Goal: Transaction & Acquisition: Purchase product/service

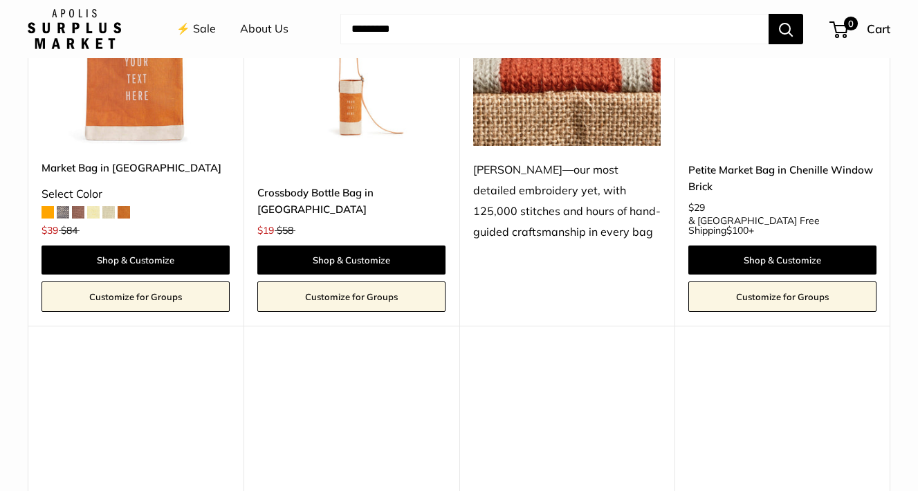
scroll to position [2462, 0]
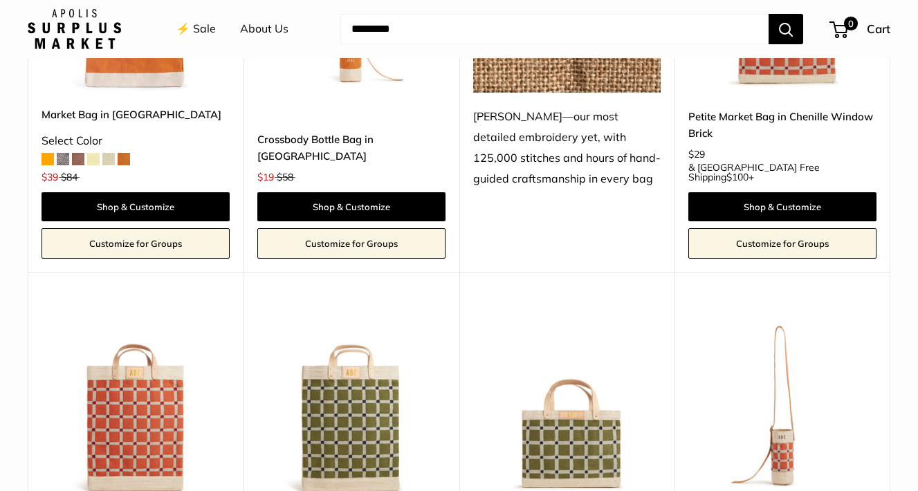
click at [0, 0] on img at bounding box center [0, 0] width 0 height 0
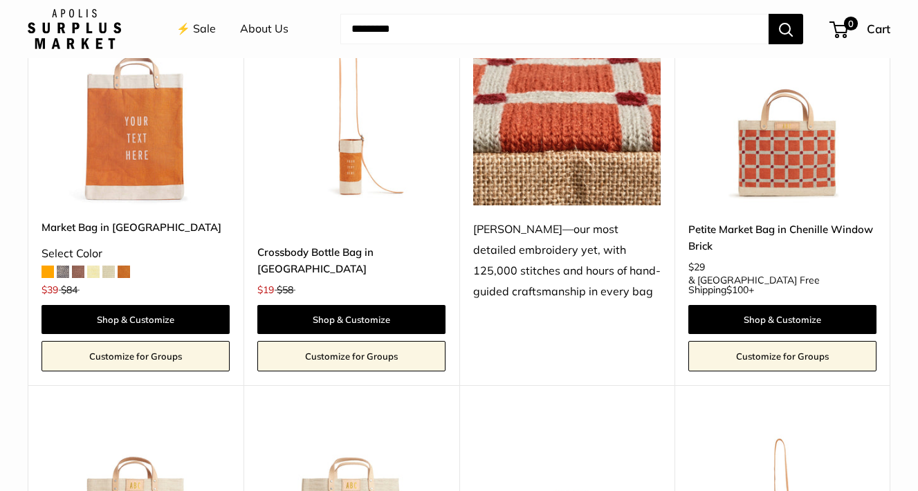
scroll to position [2491, 0]
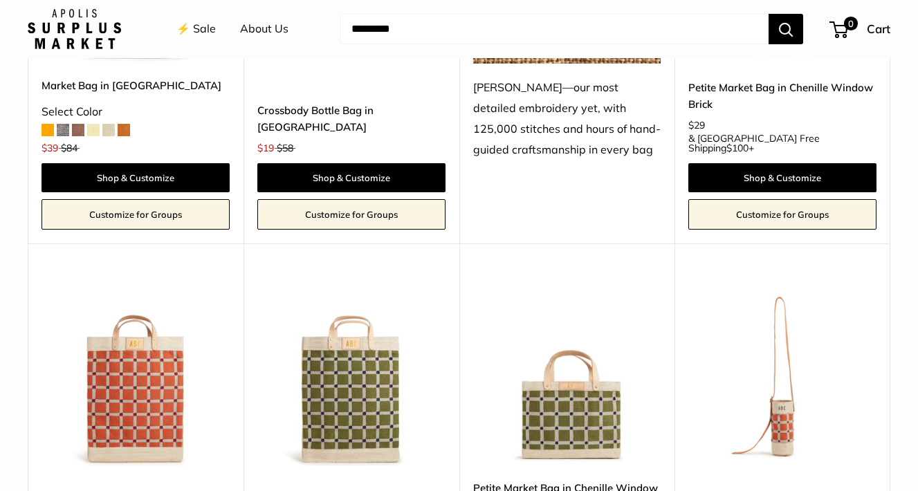
click at [0, 0] on img at bounding box center [0, 0] width 0 height 0
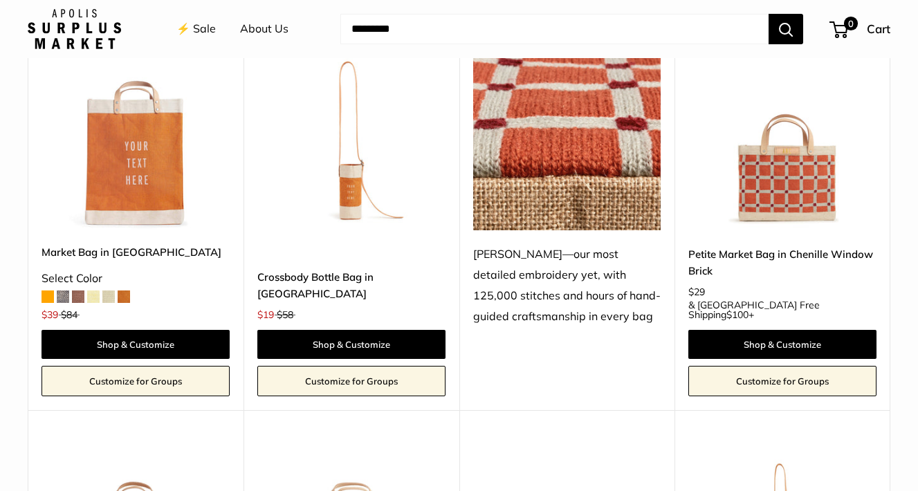
scroll to position [2111, 0]
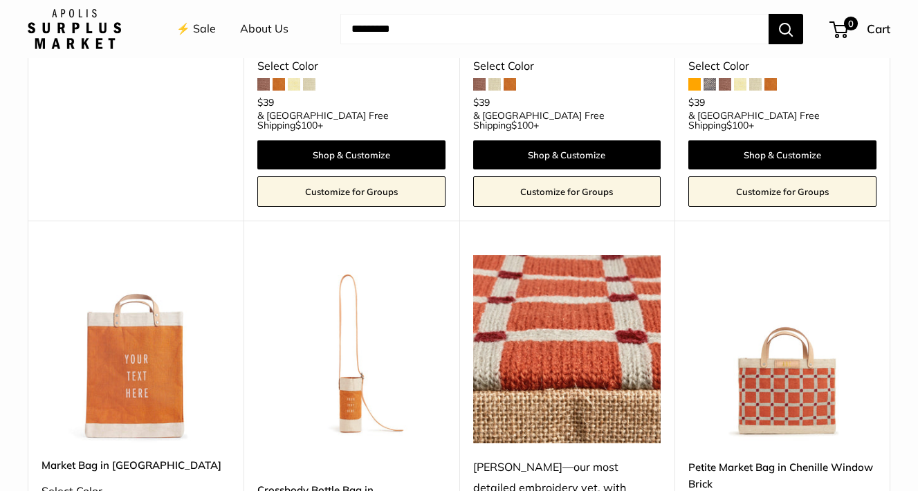
click at [0, 0] on img at bounding box center [0, 0] width 0 height 0
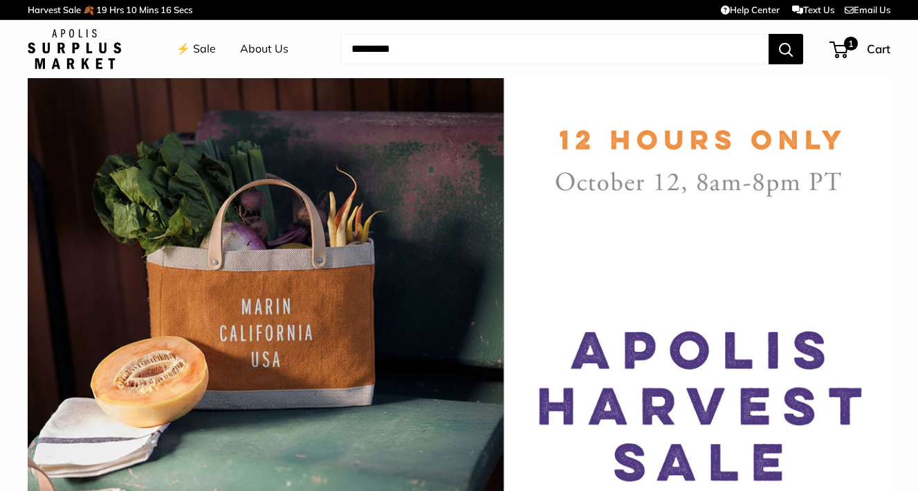
scroll to position [528, 0]
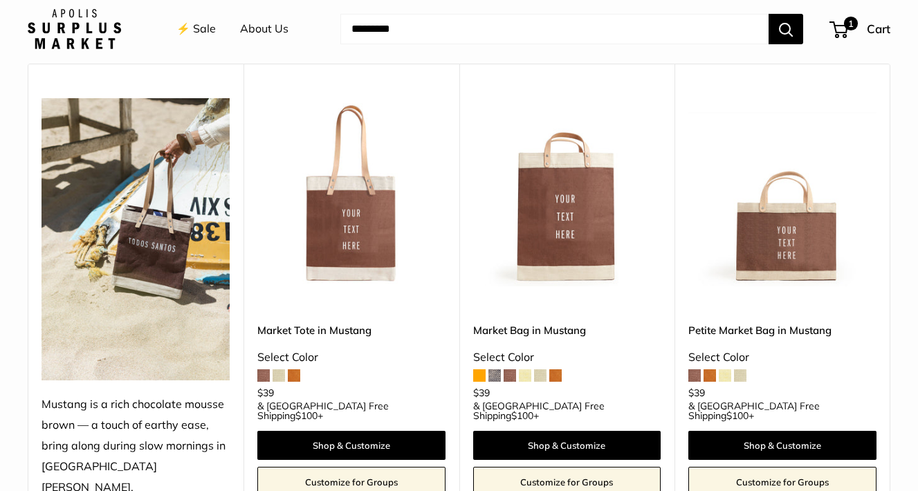
click at [0, 0] on img at bounding box center [0, 0] width 0 height 0
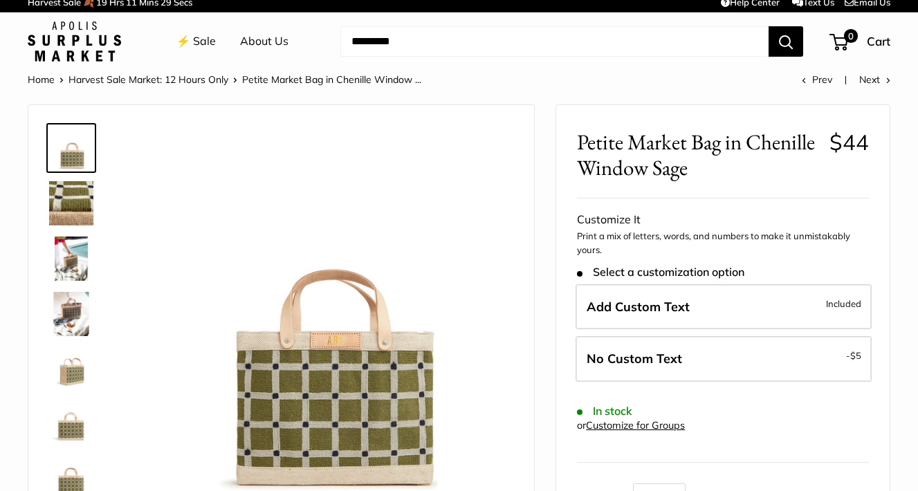
scroll to position [5, 0]
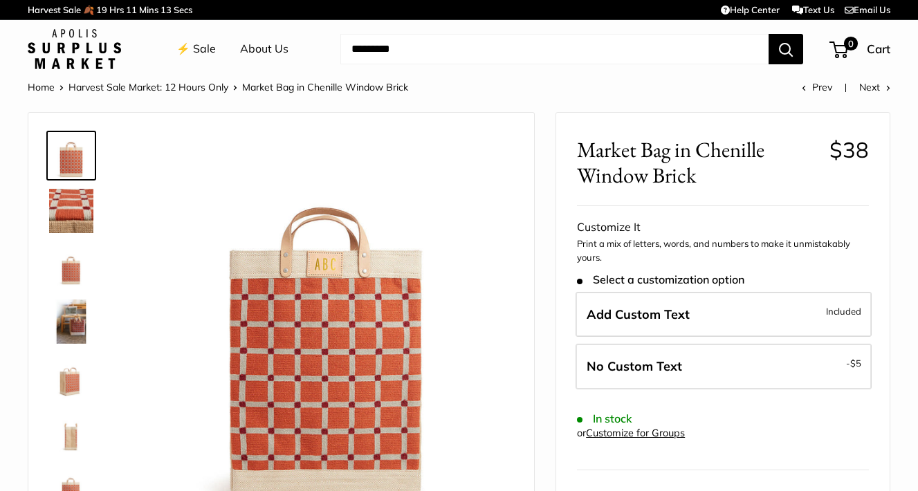
click at [76, 271] on img at bounding box center [71, 266] width 44 height 44
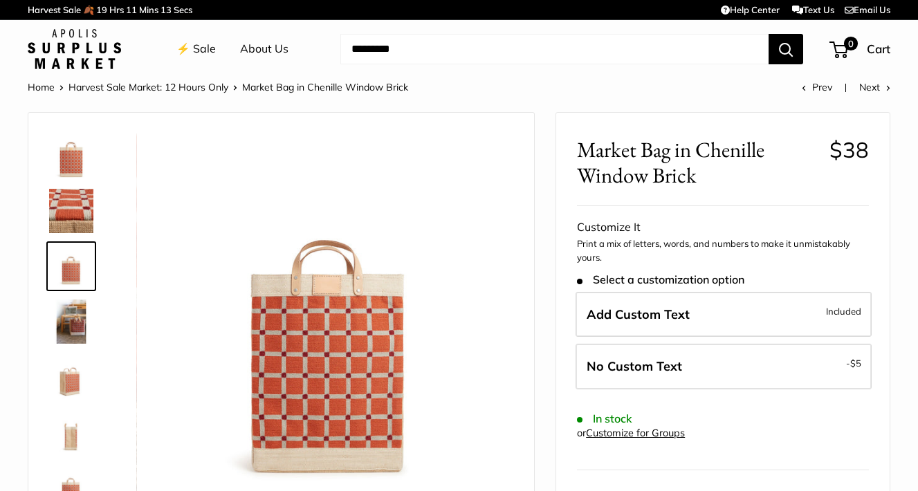
click at [76, 322] on img at bounding box center [71, 322] width 44 height 44
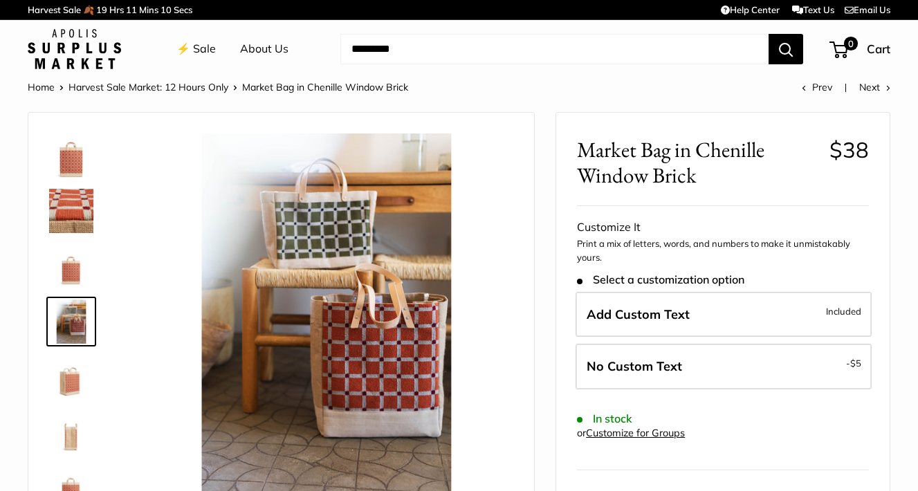
click at [77, 373] on img at bounding box center [71, 377] width 44 height 44
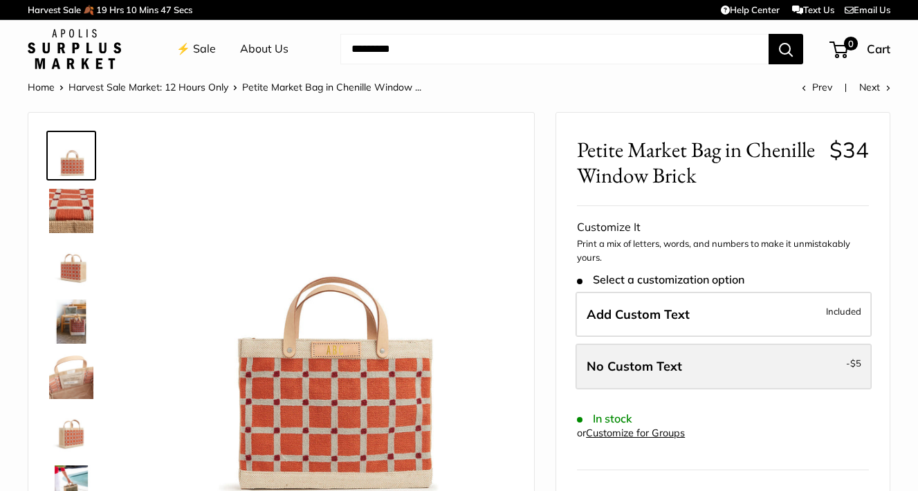
click at [775, 361] on label "No Custom Text - $5" at bounding box center [724, 367] width 296 height 46
click at [765, 376] on label "No Custom Text - $5" at bounding box center [724, 367] width 296 height 46
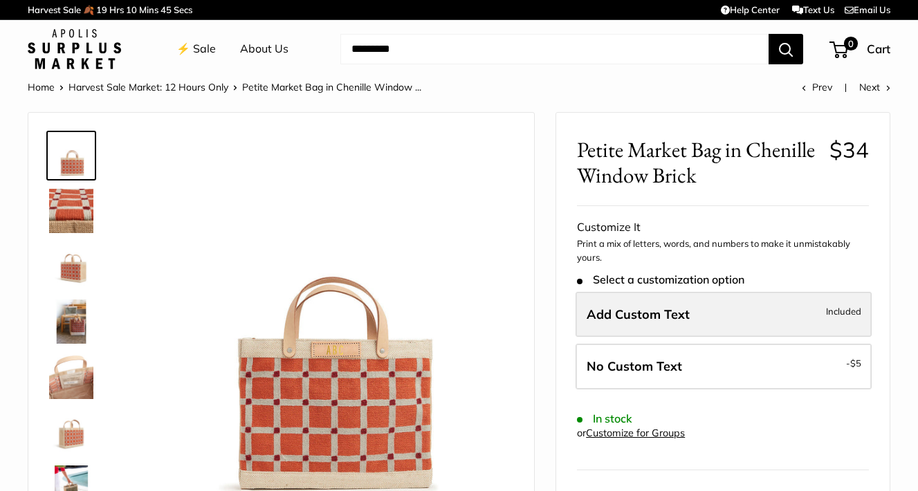
click at [762, 314] on label "Add Custom Text Included" at bounding box center [724, 315] width 296 height 46
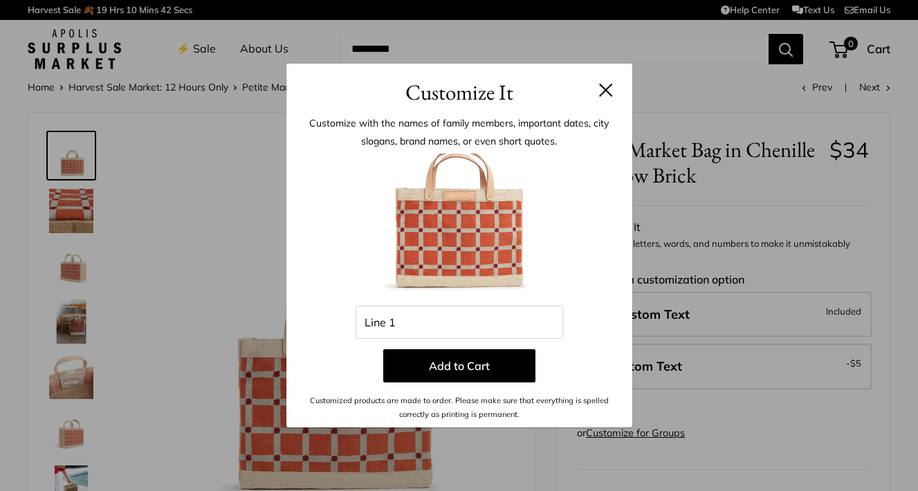
click at [608, 86] on button at bounding box center [606, 90] width 14 height 14
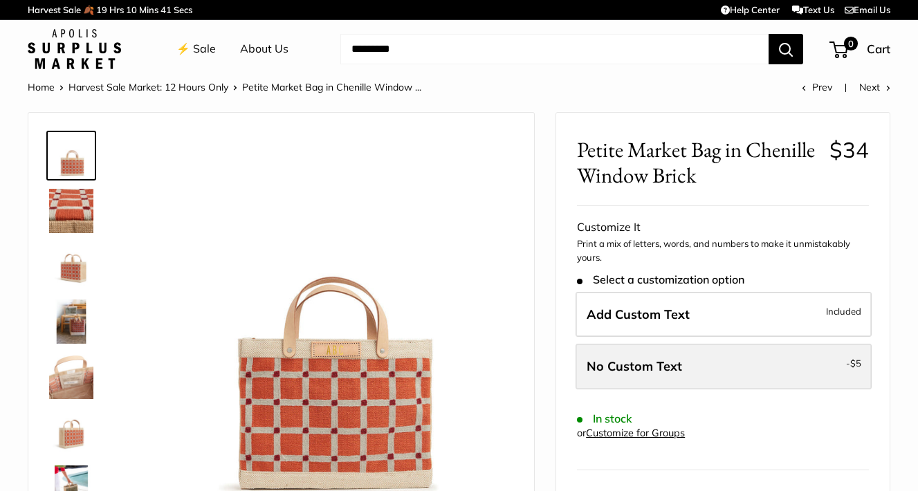
click at [626, 370] on span "No Custom Text" at bounding box center [634, 366] width 95 height 16
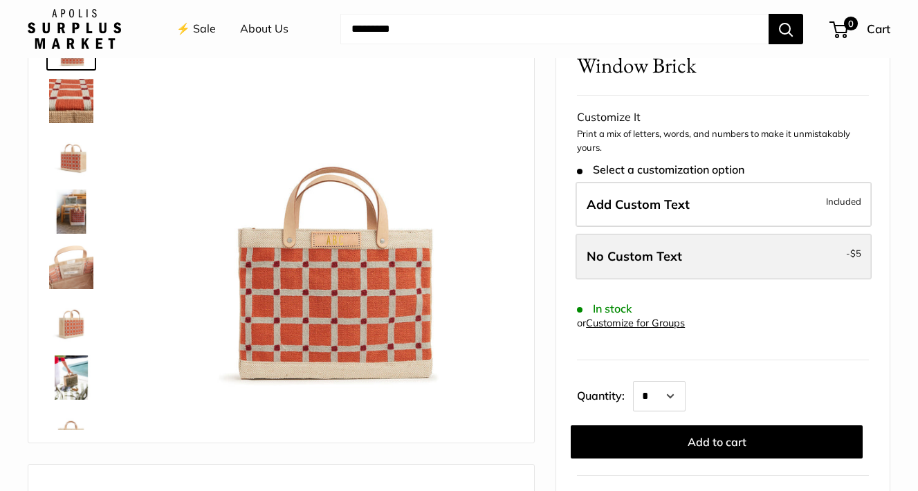
scroll to position [122, 0]
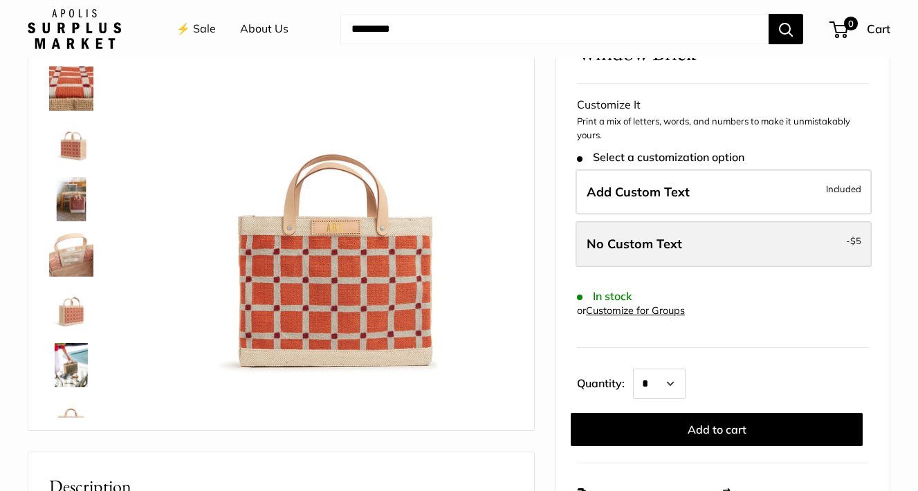
click at [690, 253] on label "No Custom Text - $5" at bounding box center [724, 244] width 296 height 46
click at [677, 251] on label "No Custom Text - $5" at bounding box center [724, 244] width 296 height 46
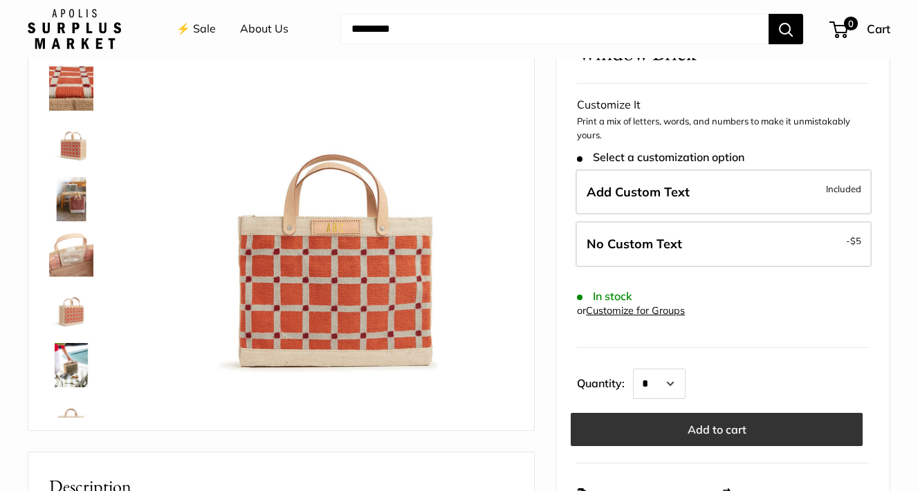
click at [674, 422] on button "Add to cart" at bounding box center [717, 429] width 292 height 33
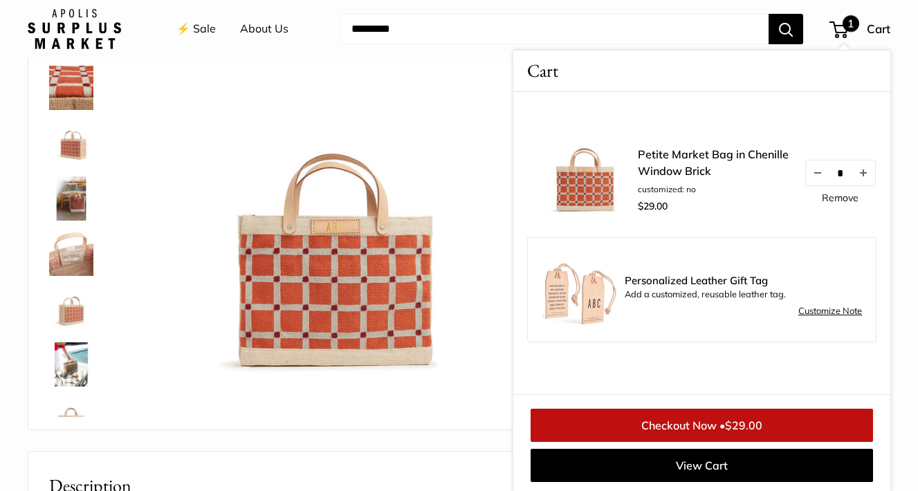
click at [442, 158] on img at bounding box center [326, 197] width 374 height 374
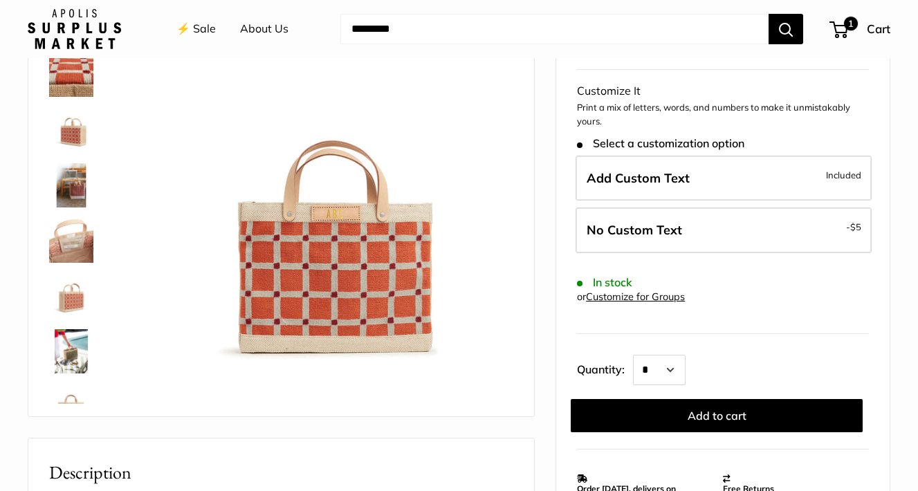
scroll to position [123, 0]
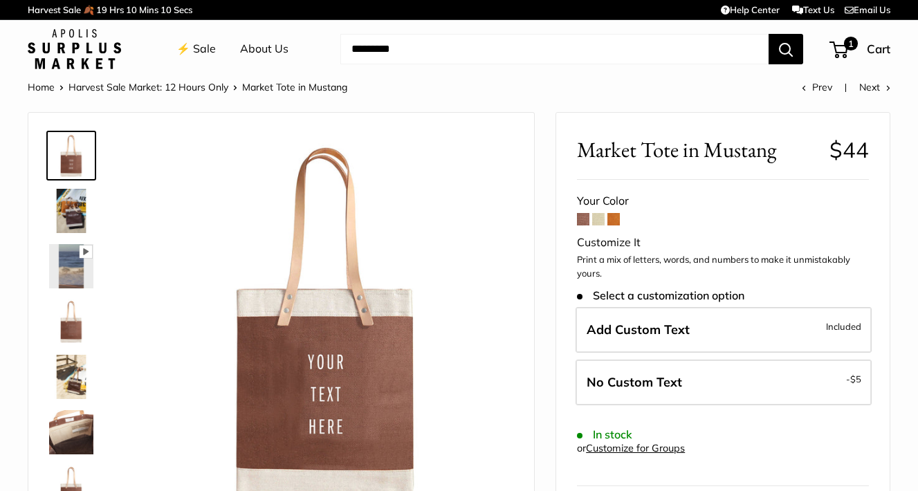
click at [56, 208] on img at bounding box center [71, 211] width 44 height 44
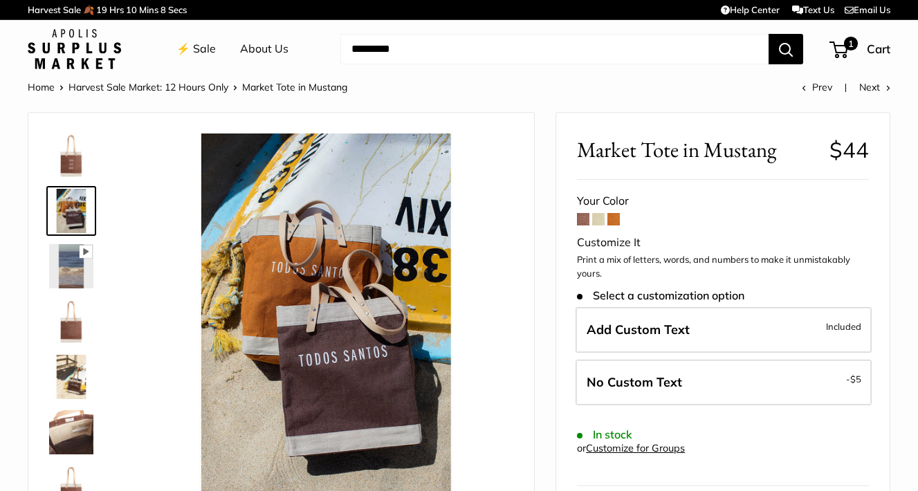
click at [76, 327] on img at bounding box center [71, 322] width 44 height 44
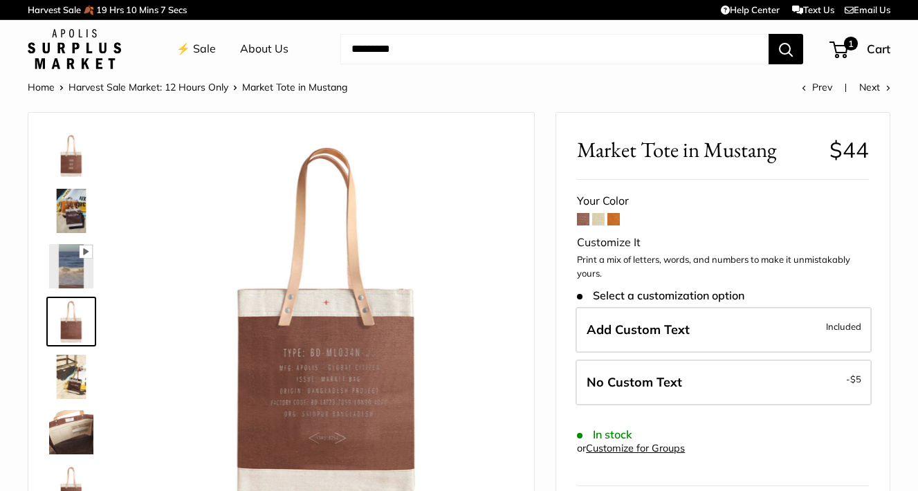
click at [78, 374] on img at bounding box center [71, 377] width 44 height 44
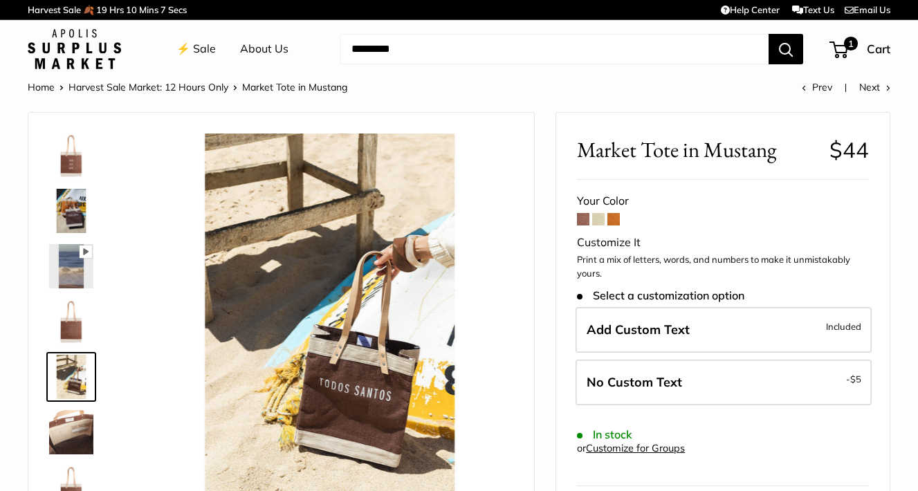
click at [76, 433] on img at bounding box center [71, 432] width 44 height 44
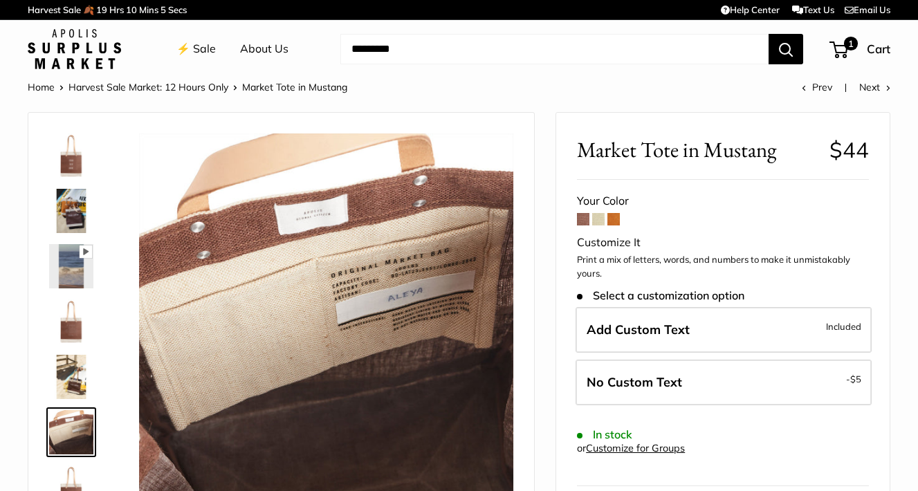
click at [581, 224] on form "Your Color Customize It Print a mix of letters, words, and numbers to make it u…" at bounding box center [723, 387] width 292 height 393
click at [581, 223] on span at bounding box center [583, 219] width 12 height 12
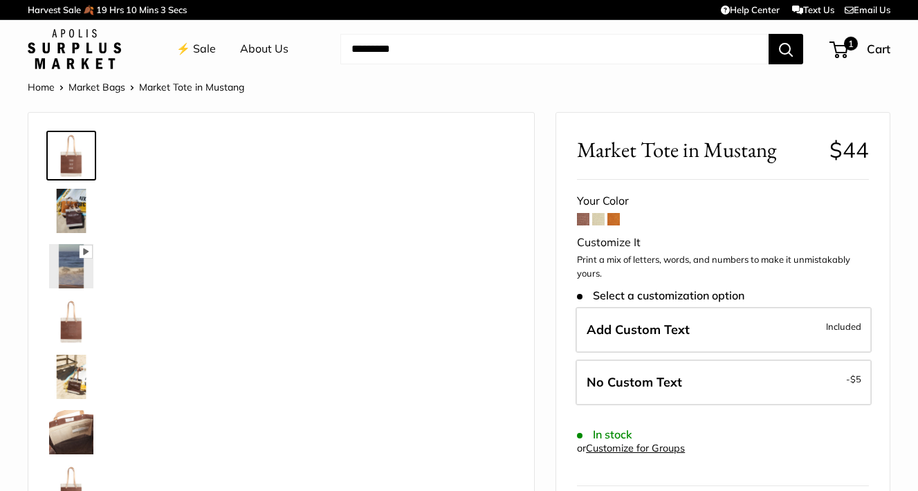
click at [619, 325] on span "Add Custom Text" at bounding box center [638, 330] width 103 height 16
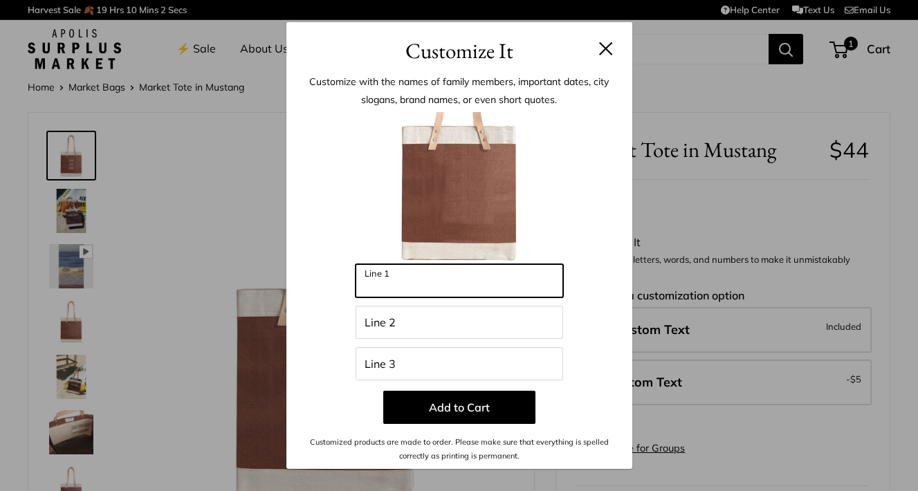
click at [438, 280] on input "Line 1" at bounding box center [460, 280] width 208 height 33
type input "**********"
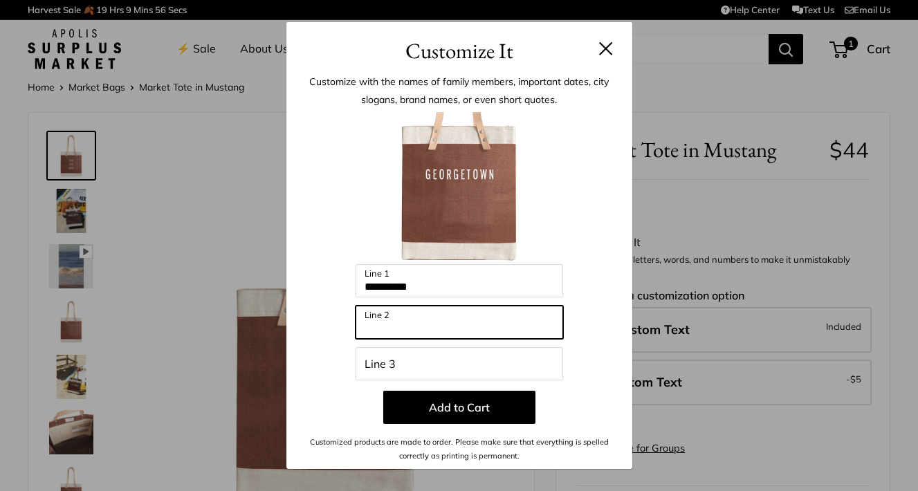
click at [426, 325] on input "Line 2" at bounding box center [460, 322] width 208 height 33
type input "********"
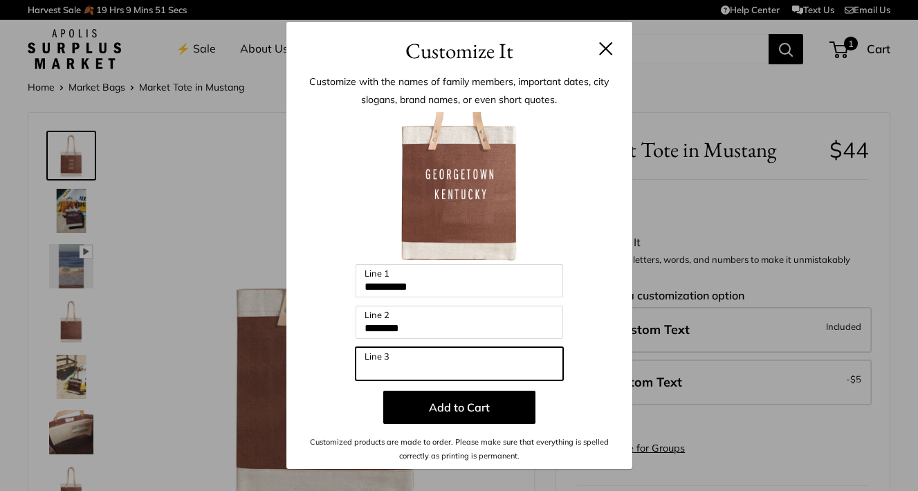
click at [423, 354] on input "Line 3" at bounding box center [460, 363] width 208 height 33
type input "***"
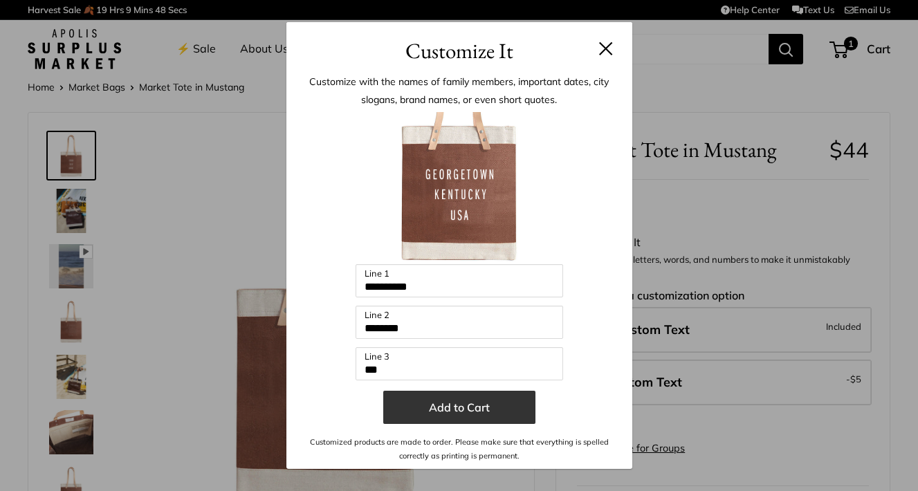
click at [448, 407] on button "Add to Cart" at bounding box center [459, 407] width 152 height 33
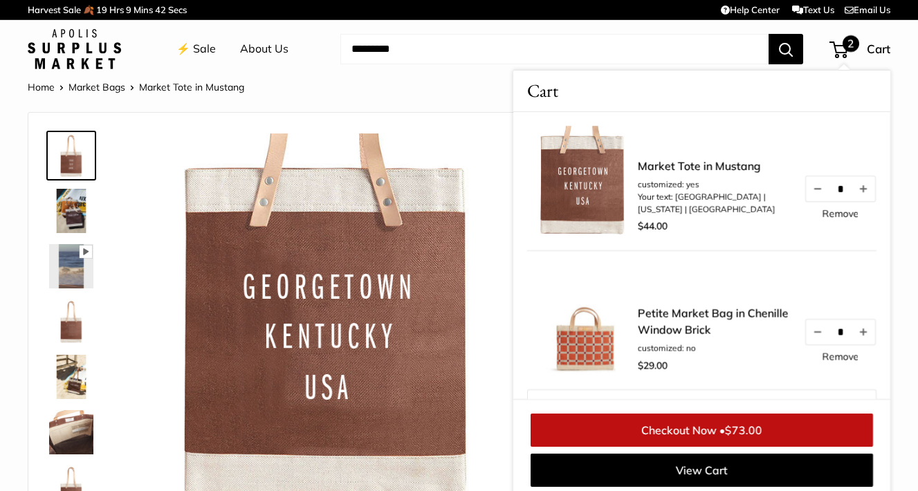
click at [75, 224] on img at bounding box center [71, 211] width 44 height 44
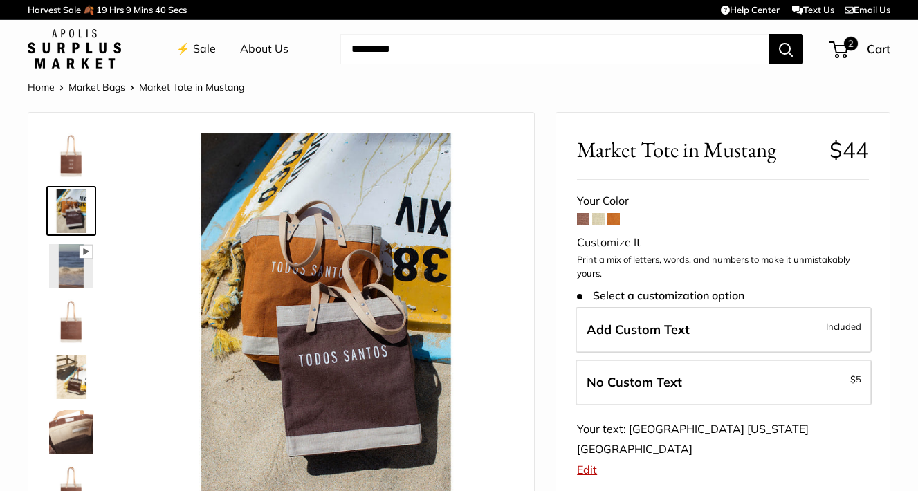
click at [81, 432] on img at bounding box center [71, 432] width 44 height 44
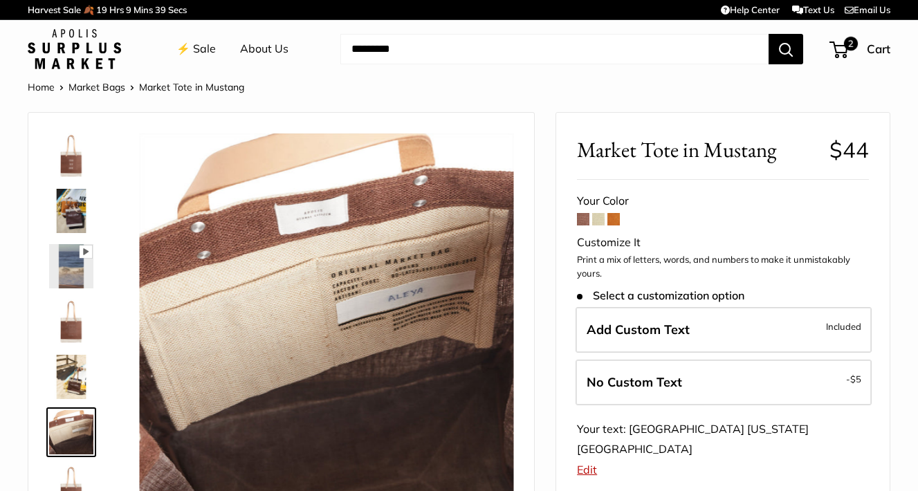
click at [76, 340] on img at bounding box center [71, 322] width 44 height 44
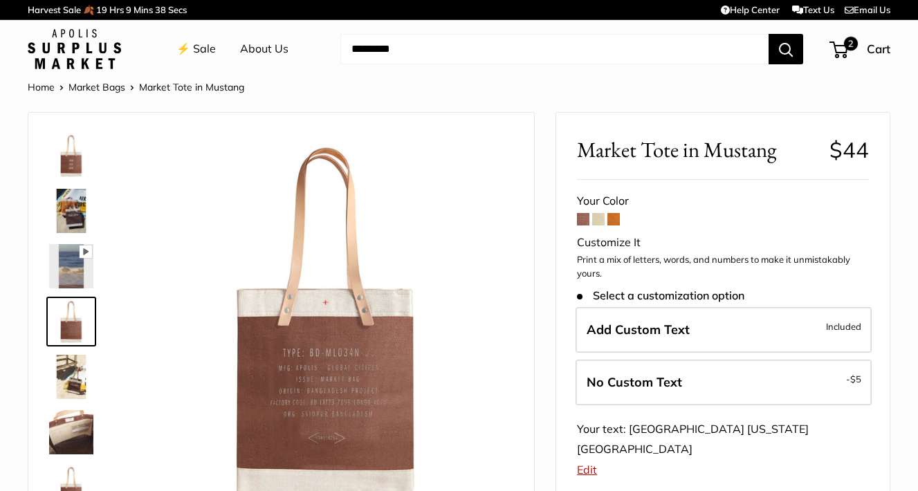
scroll to position [107, 0]
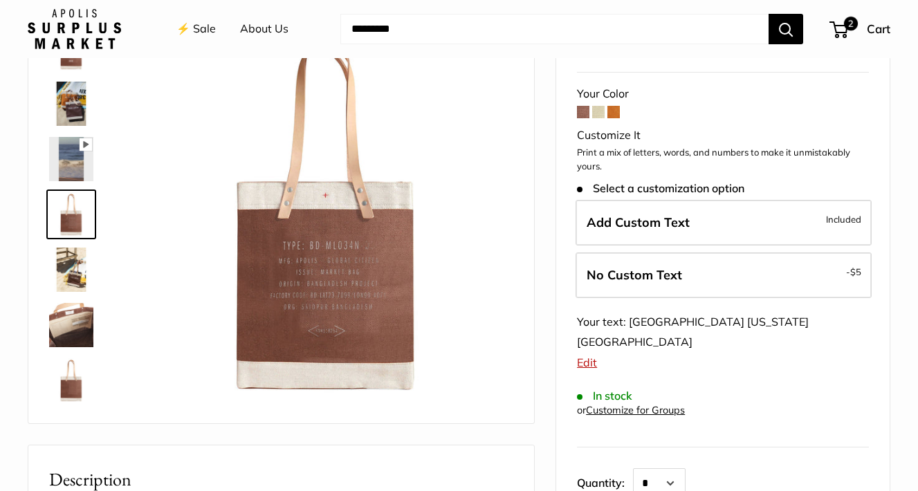
click at [75, 401] on img at bounding box center [71, 380] width 44 height 44
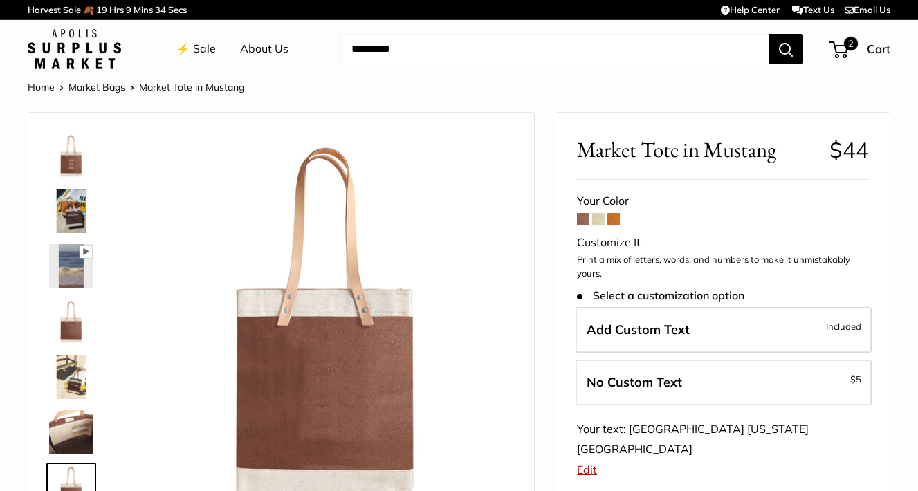
scroll to position [0, 0]
click at [64, 160] on img at bounding box center [71, 156] width 44 height 44
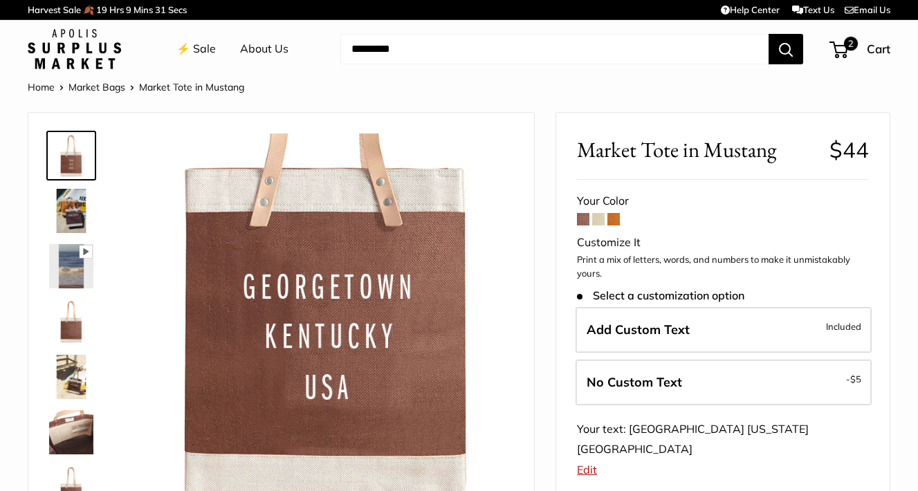
click at [600, 216] on span at bounding box center [598, 219] width 12 height 12
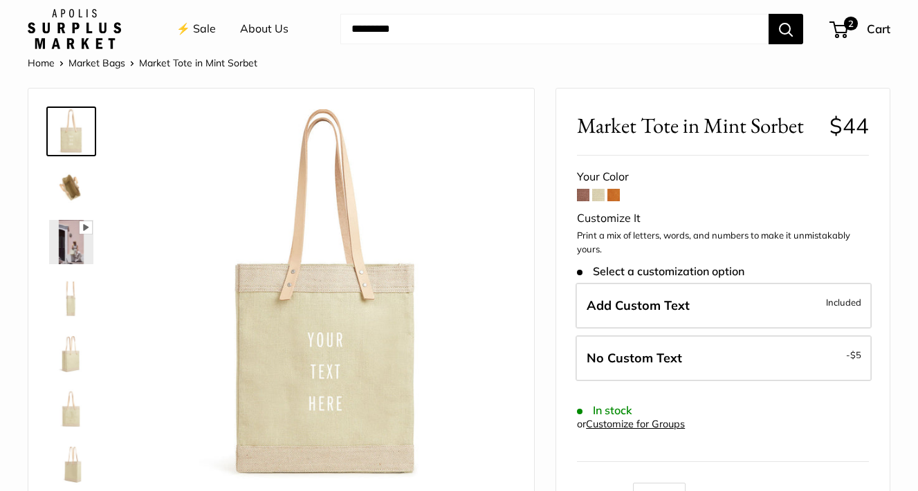
scroll to position [37, 0]
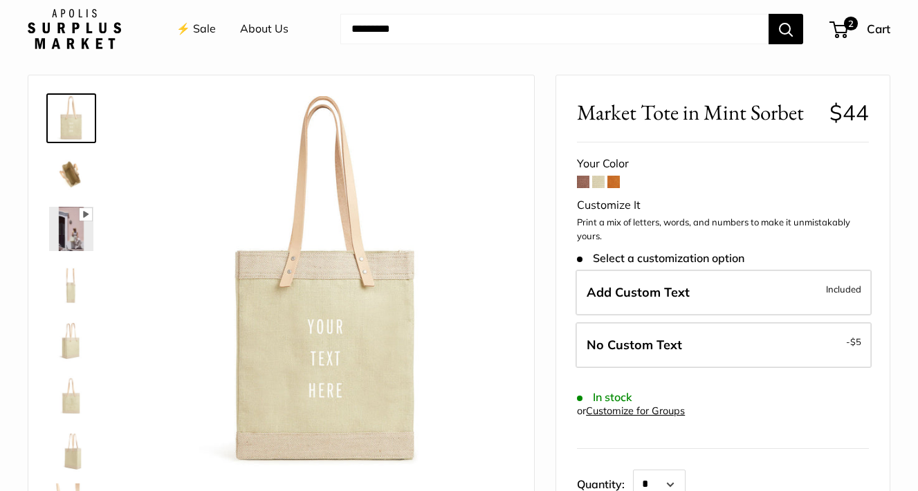
click at [616, 189] on form "Your Color Customize It Print a mix of letters, words, and numbers to make it u…" at bounding box center [723, 350] width 292 height 393
click at [616, 183] on span at bounding box center [614, 182] width 12 height 12
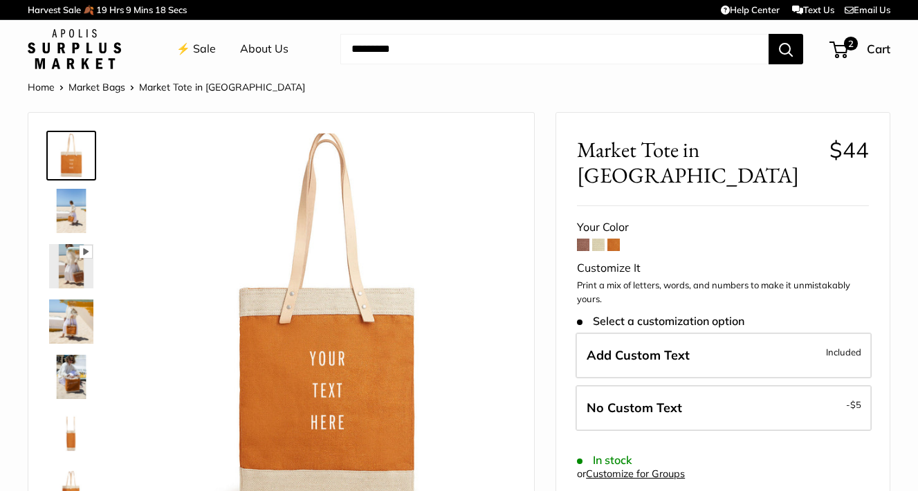
click at [79, 218] on img at bounding box center [71, 211] width 44 height 44
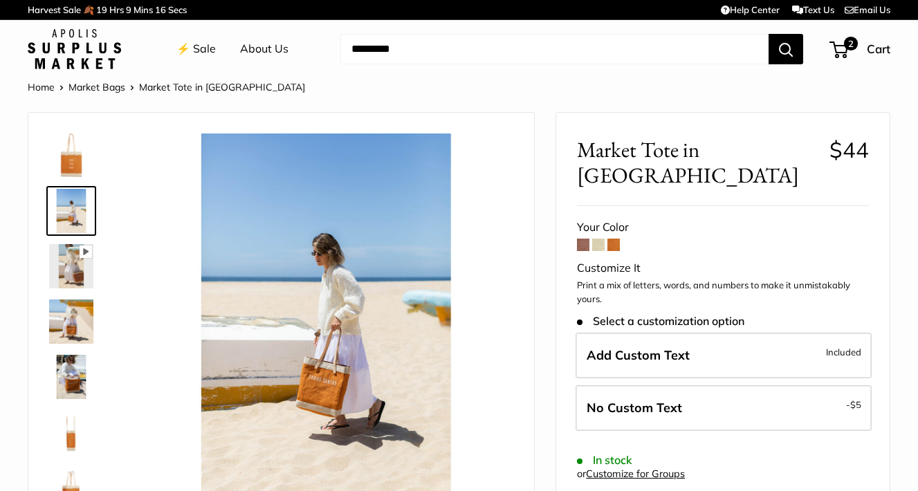
click at [73, 384] on img at bounding box center [71, 377] width 44 height 44
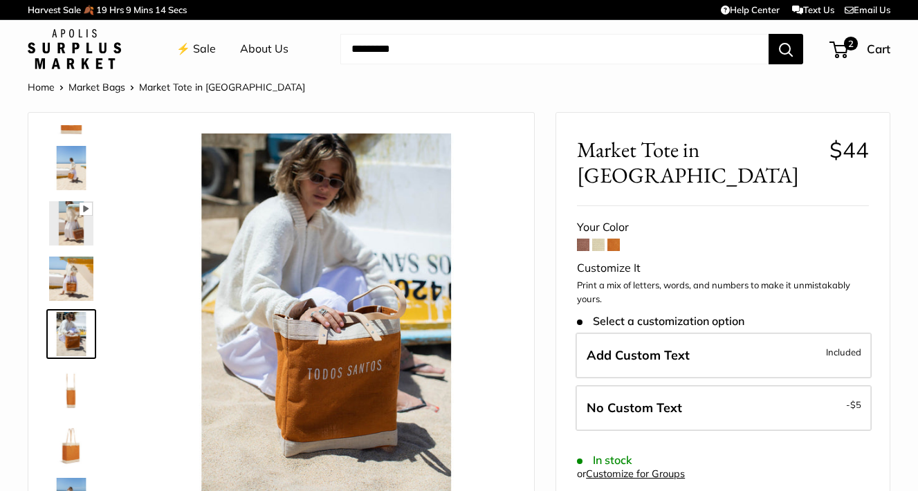
click at [586, 239] on span at bounding box center [583, 245] width 12 height 12
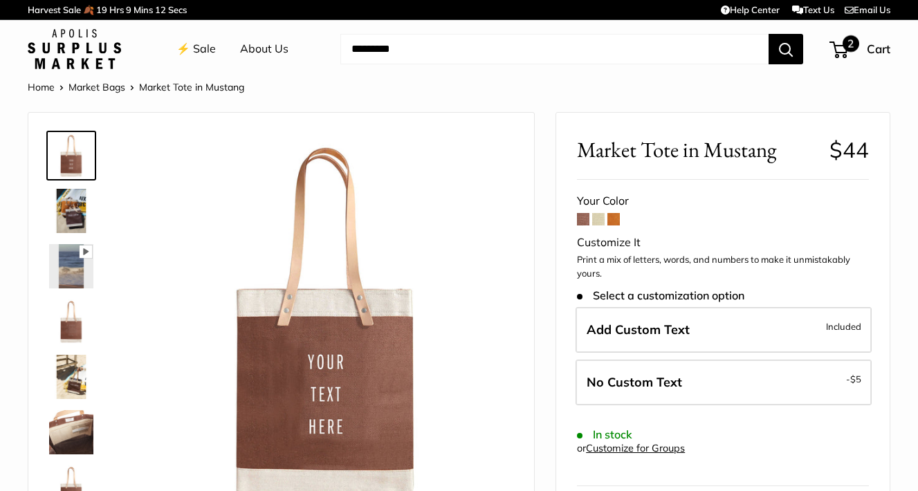
click at [837, 48] on span at bounding box center [837, 50] width 4 height 4
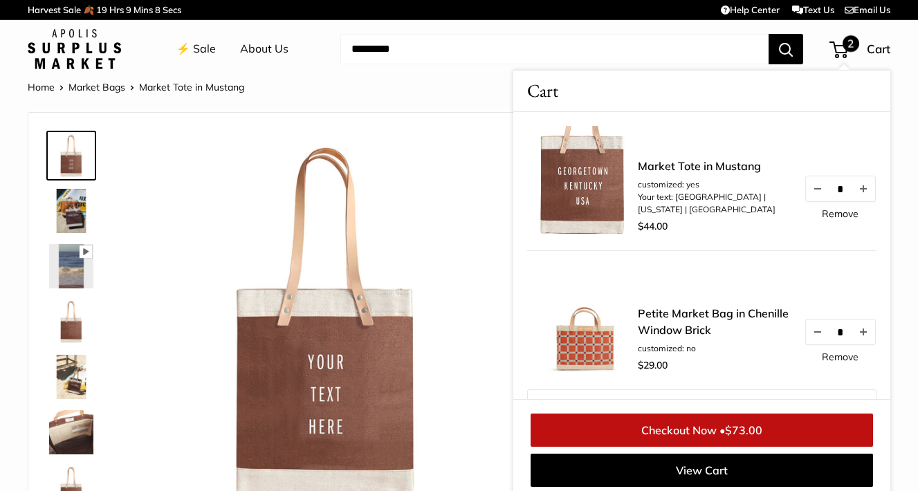
click at [511, 259] on img at bounding box center [326, 321] width 374 height 374
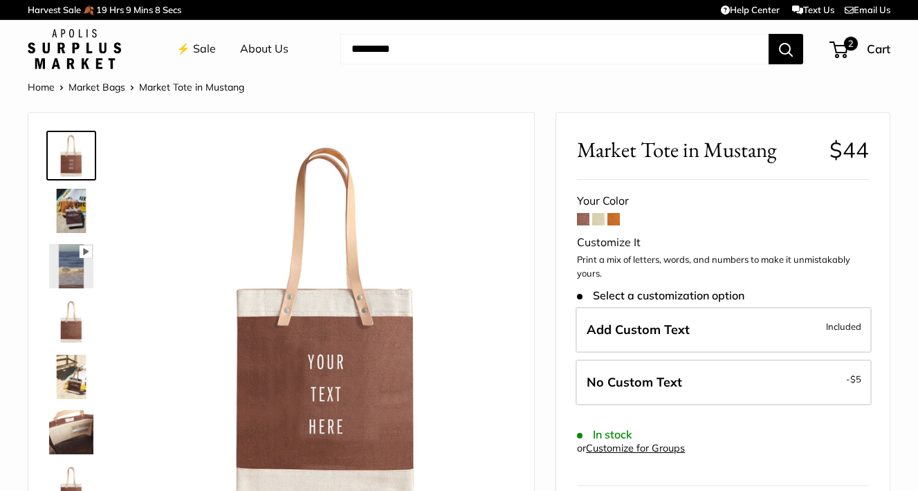
scroll to position [136, 0]
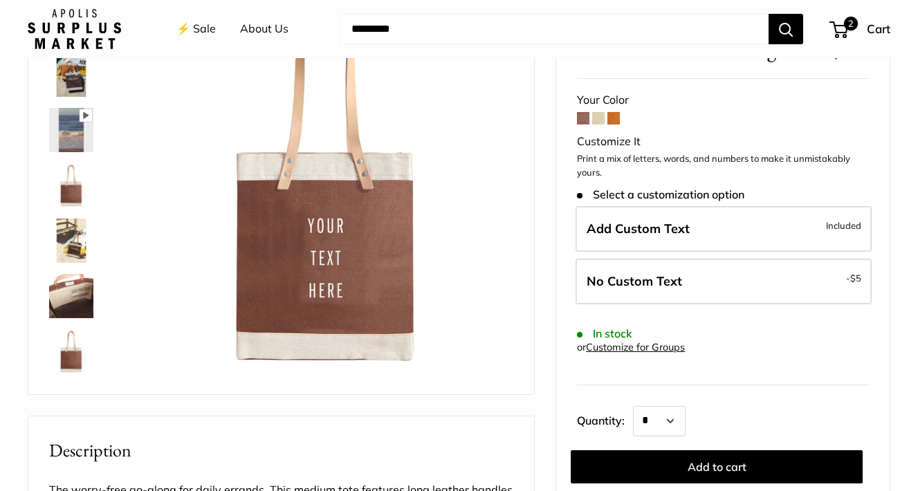
scroll to position [6, 0]
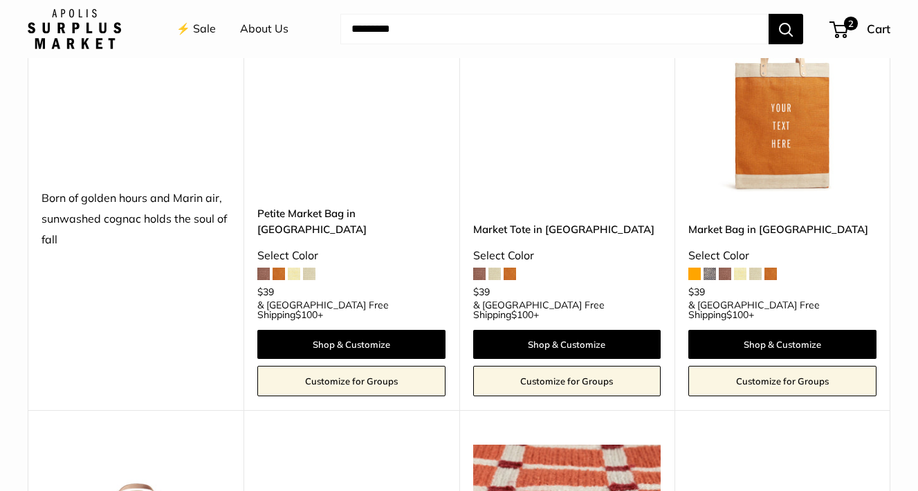
scroll to position [2124, 0]
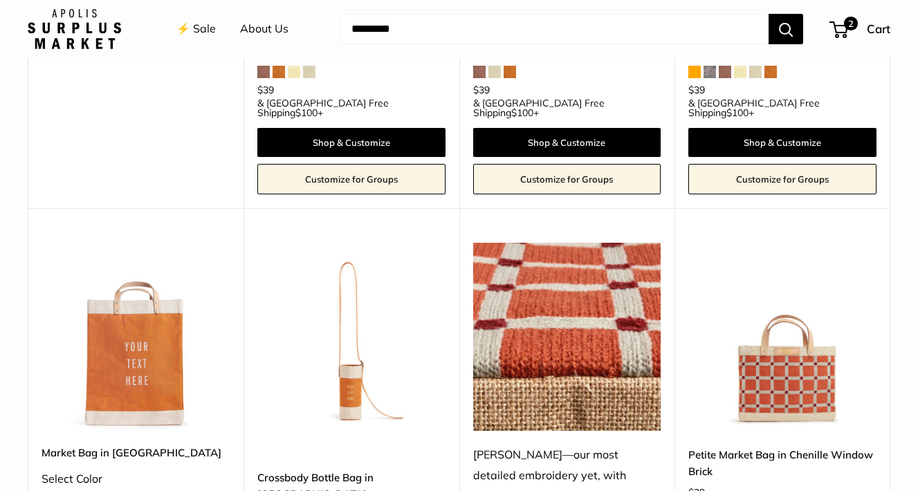
click at [0, 0] on img at bounding box center [0, 0] width 0 height 0
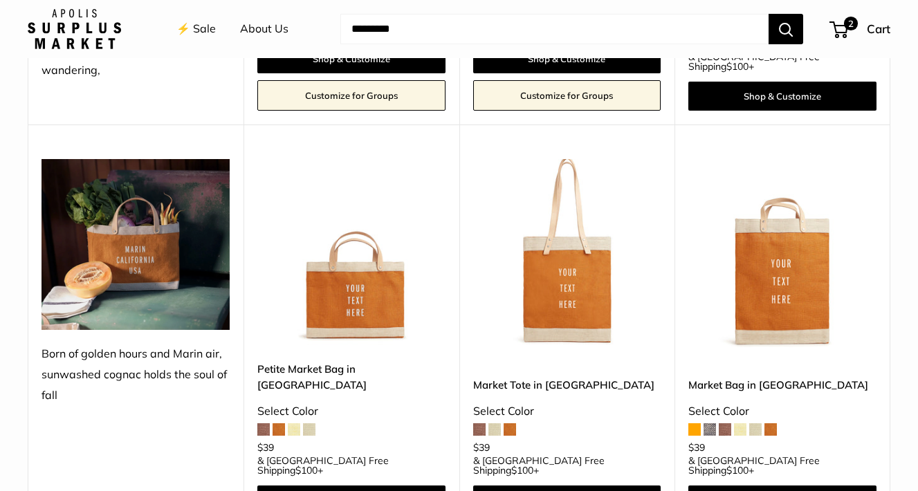
scroll to position [1758, 0]
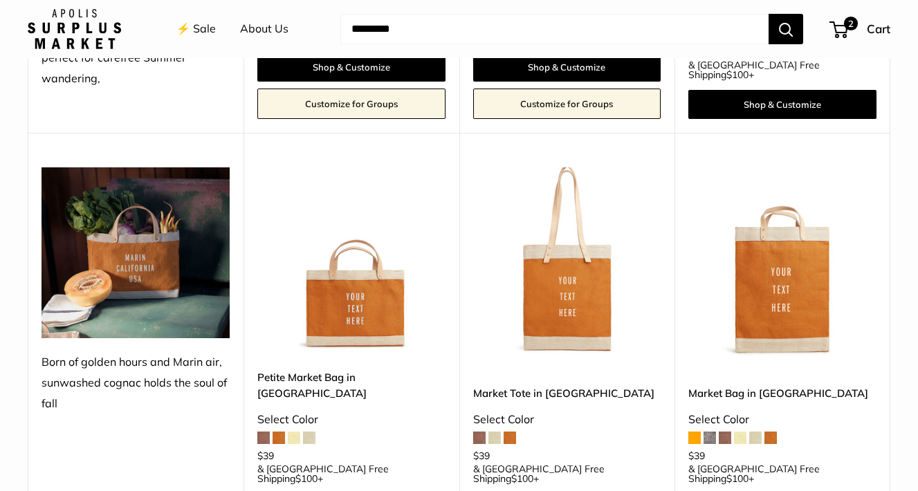
click at [482, 432] on span at bounding box center [479, 438] width 12 height 12
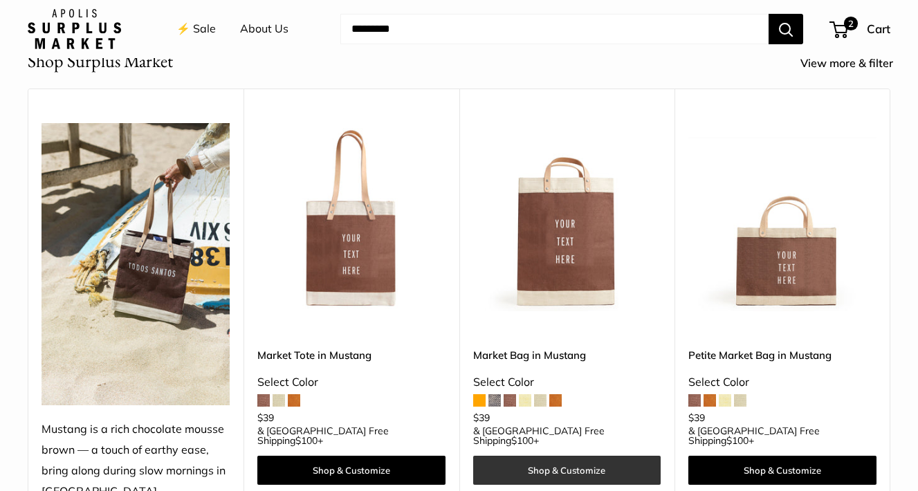
scroll to position [507, 0]
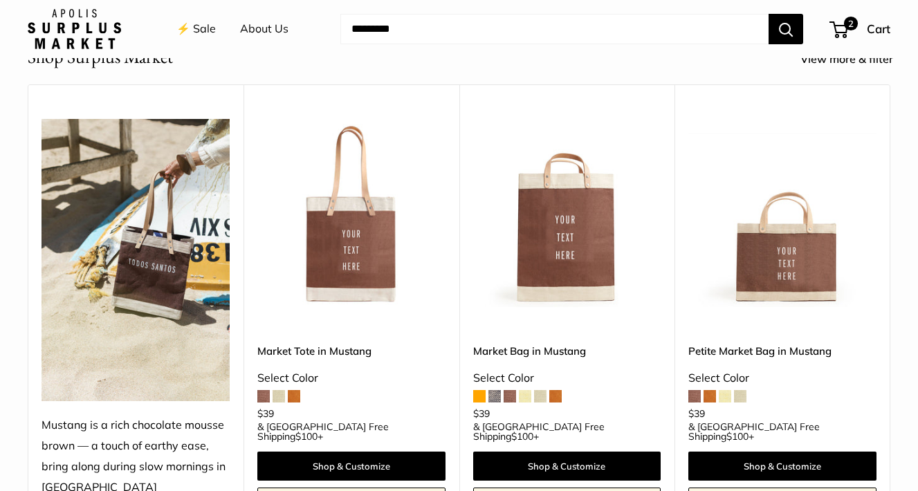
click at [0, 0] on img at bounding box center [0, 0] width 0 height 0
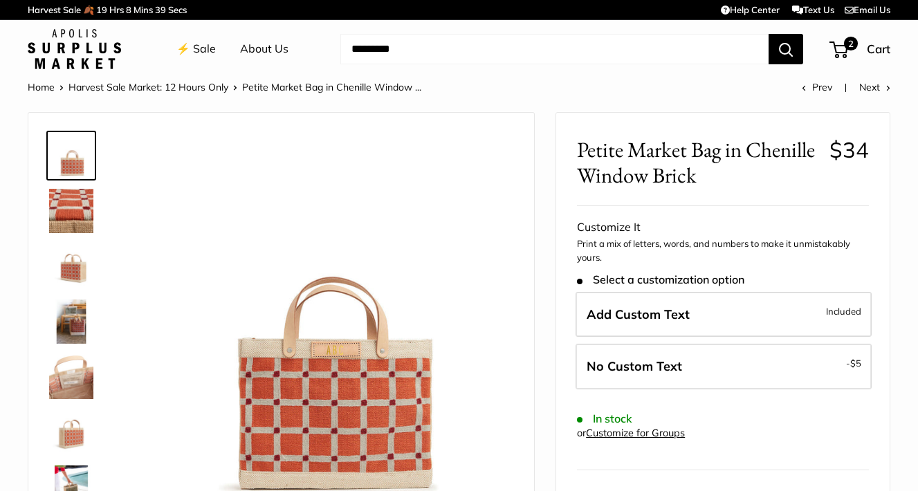
click at [66, 293] on div at bounding box center [77, 332] width 66 height 415
click at [69, 281] on img at bounding box center [71, 266] width 44 height 44
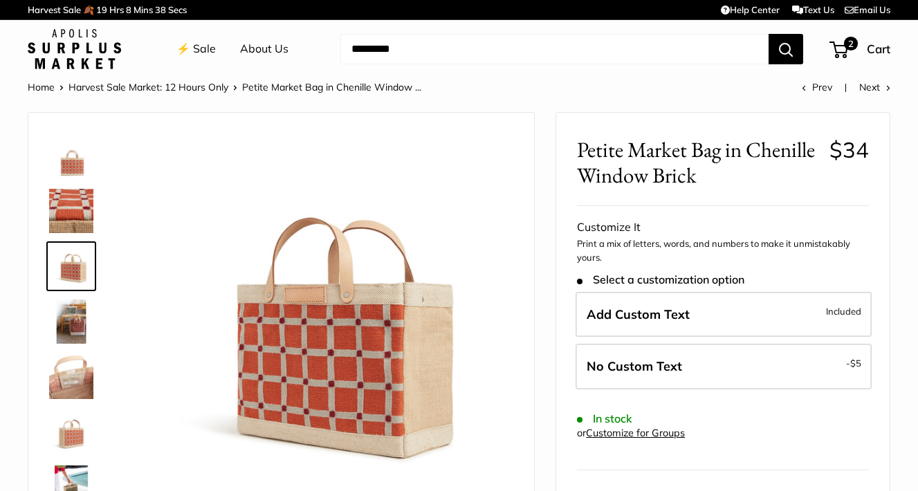
click at [71, 309] on img at bounding box center [71, 322] width 44 height 44
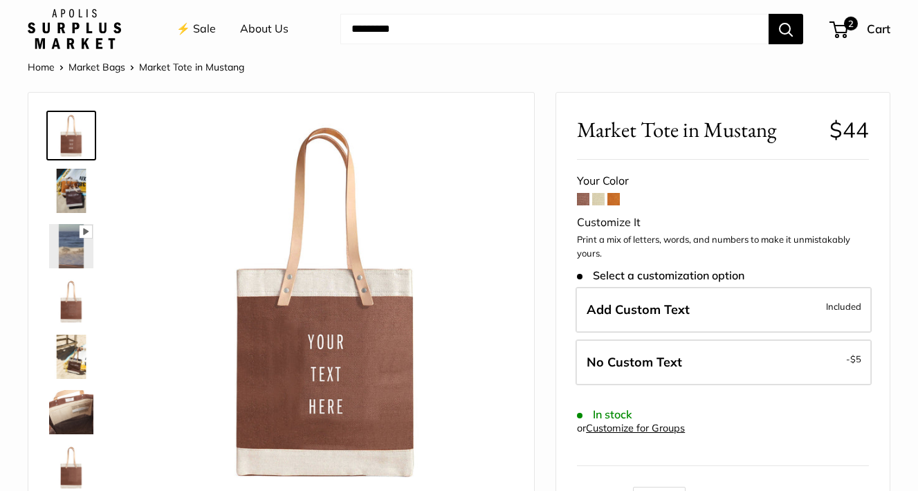
scroll to position [23, 0]
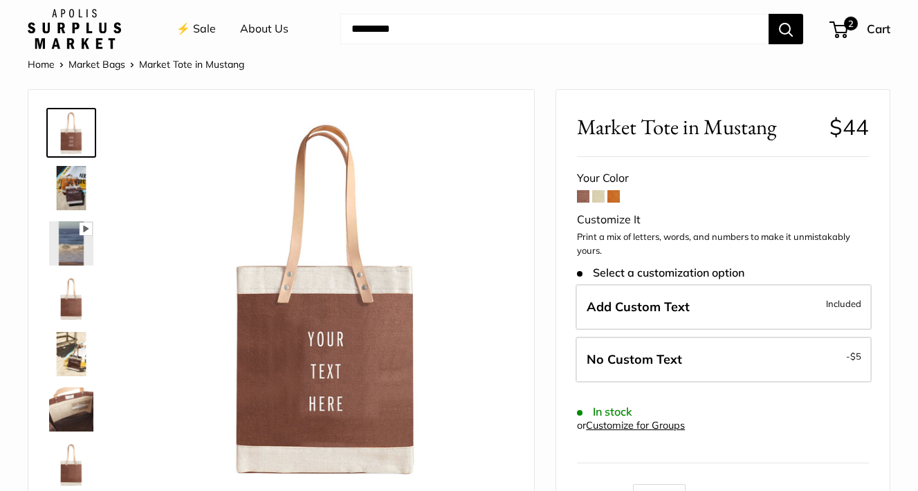
click at [89, 239] on img at bounding box center [71, 243] width 44 height 44
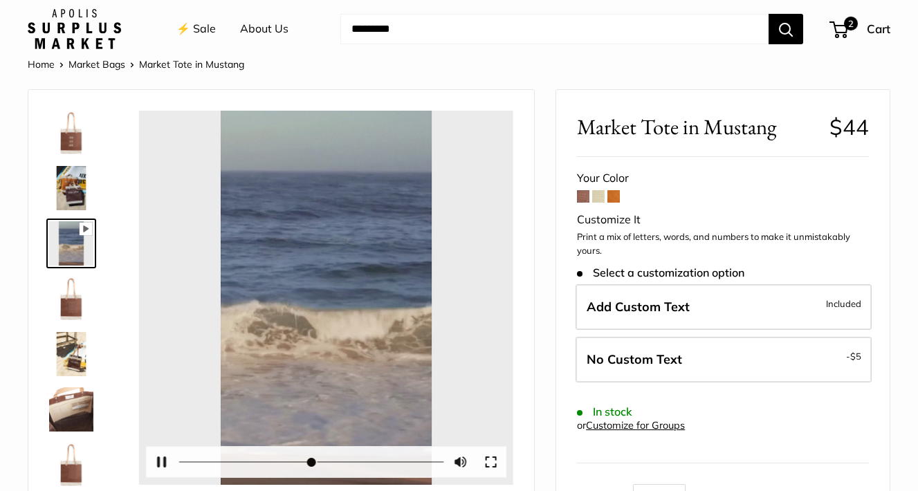
click at [320, 303] on button "Play" at bounding box center [326, 298] width 43 height 43
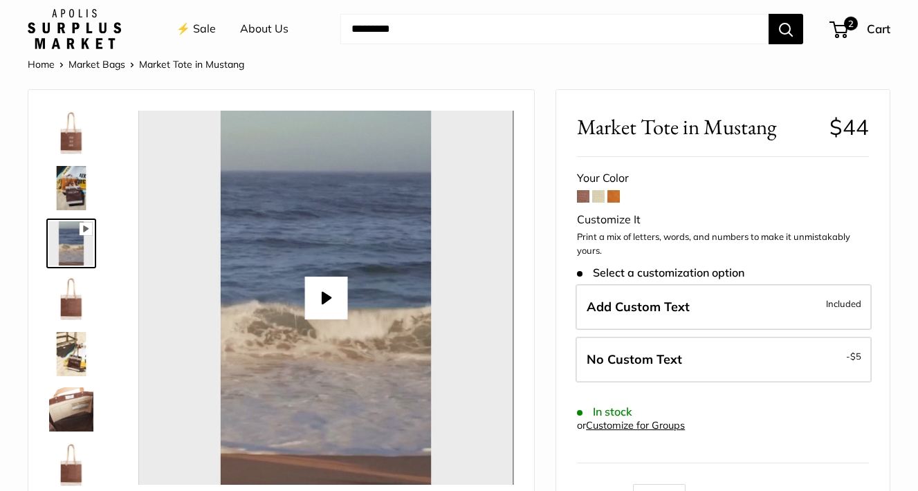
click at [313, 293] on button "Play" at bounding box center [326, 298] width 43 height 43
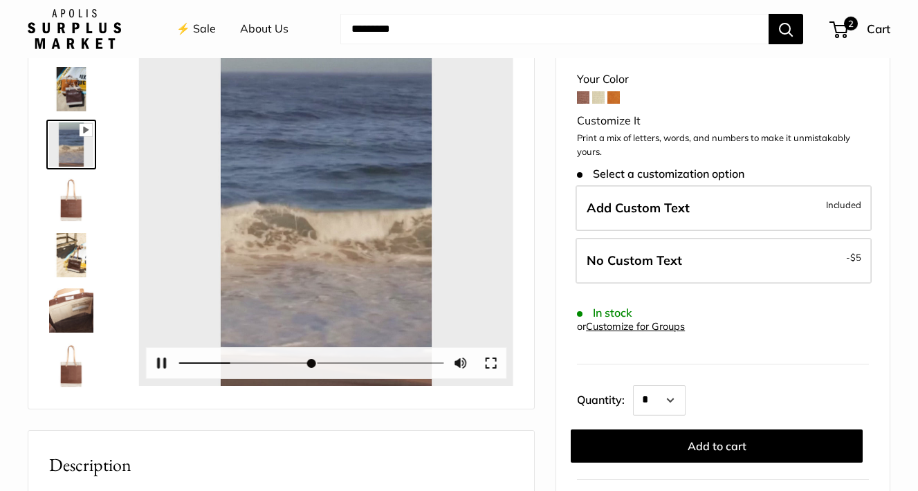
scroll to position [122, 0]
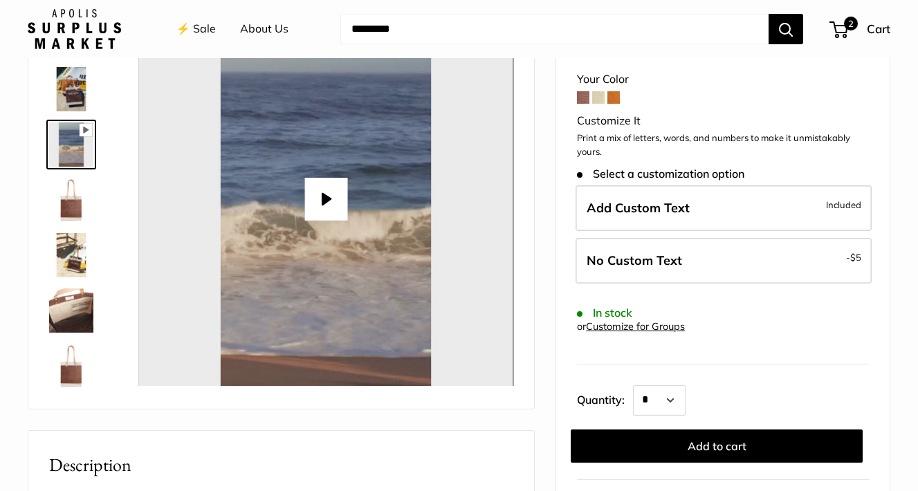
type input "*"
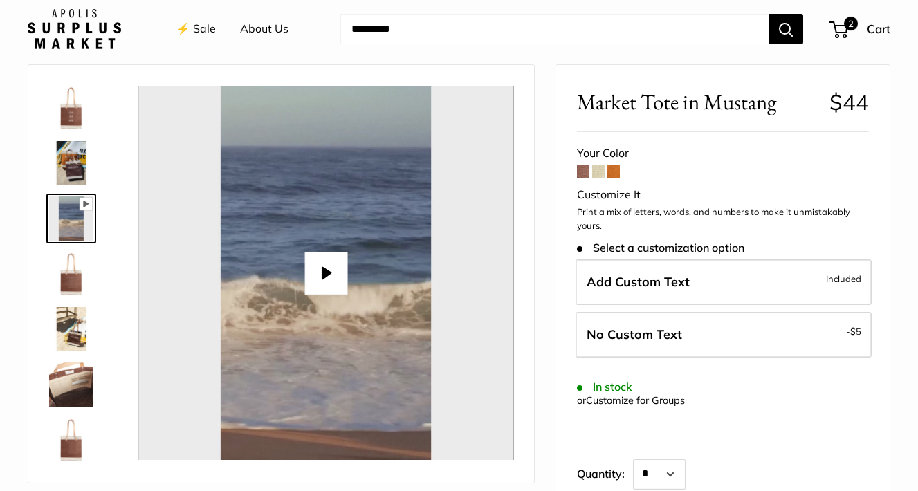
scroll to position [48, 0]
click at [67, 333] on img at bounding box center [71, 329] width 44 height 44
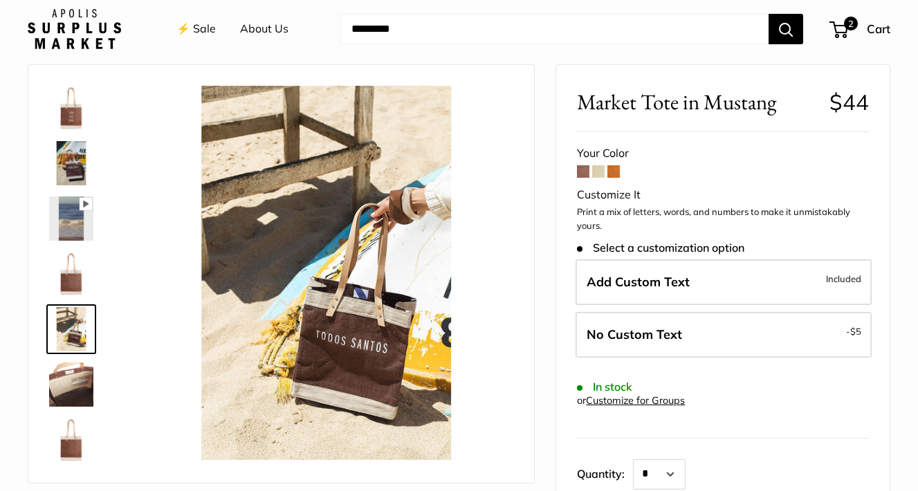
click at [75, 387] on img at bounding box center [71, 385] width 44 height 44
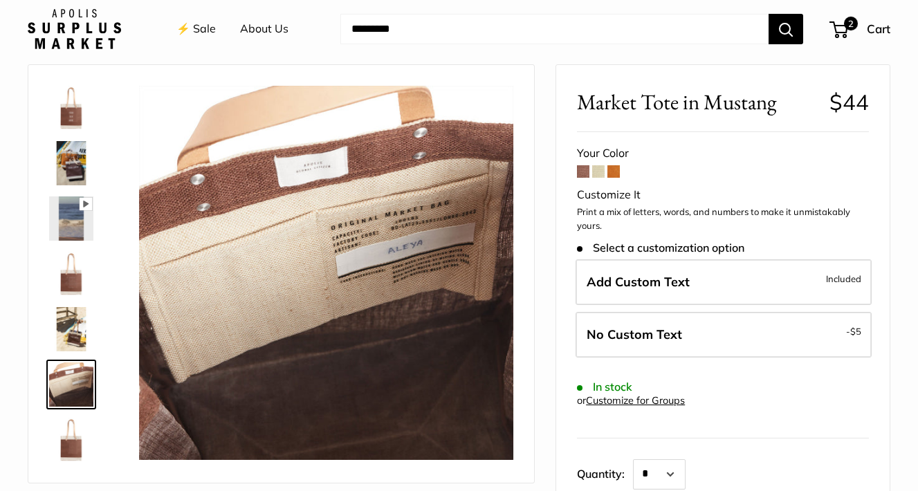
click at [79, 442] on img at bounding box center [71, 440] width 44 height 44
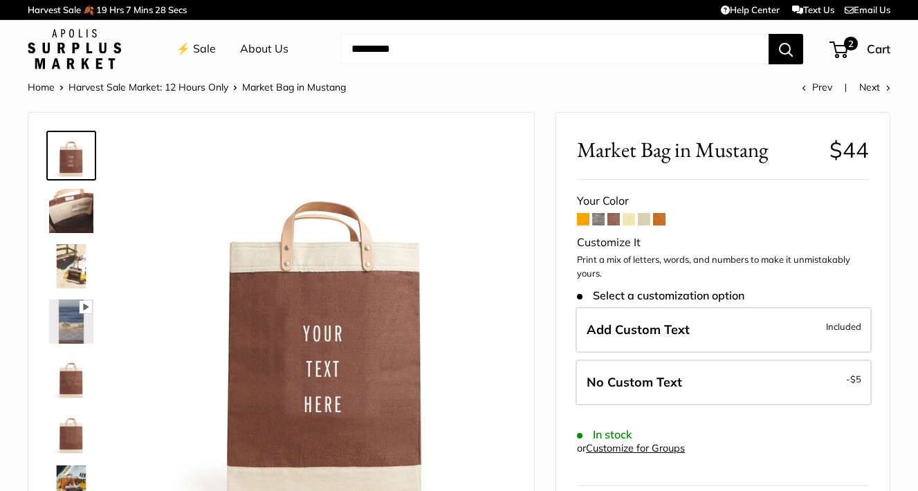
click at [648, 222] on span at bounding box center [644, 219] width 12 height 12
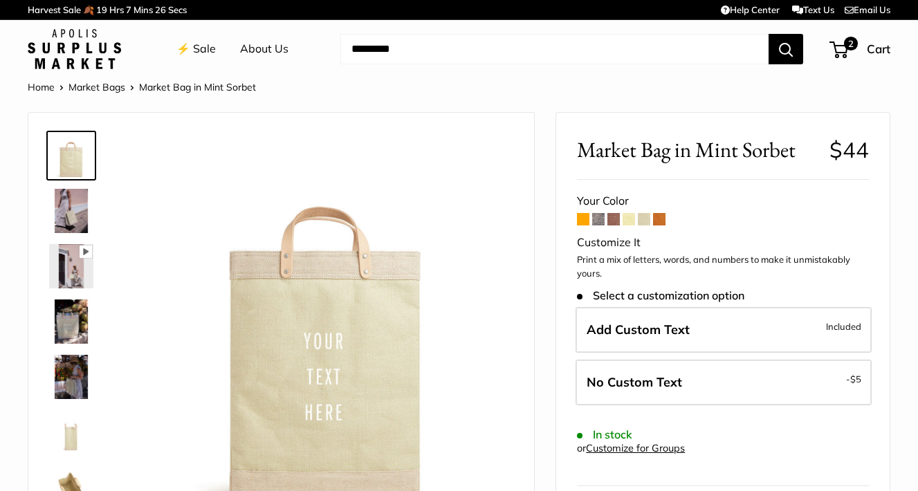
click at [626, 222] on span at bounding box center [629, 219] width 12 height 12
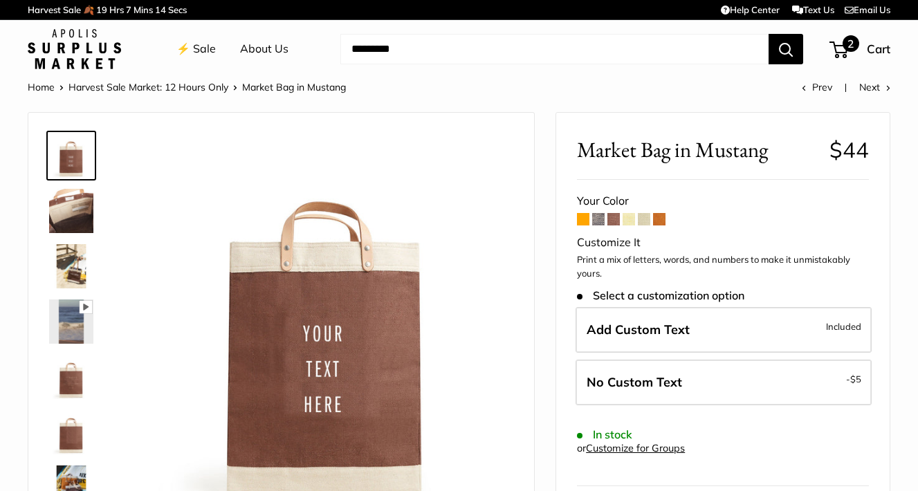
click at [834, 52] on span "2" at bounding box center [839, 50] width 19 height 17
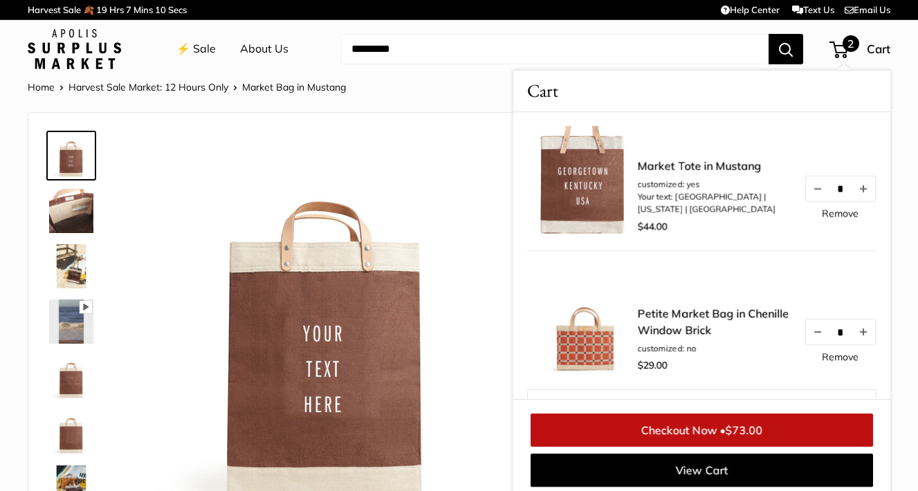
click at [677, 157] on div "Market Tote in Mustang customized: yes Your text: [GEOGRAPHIC_DATA] | [US_STATE…" at bounding box center [701, 181] width 349 height 138
click at [677, 167] on link "Market Tote in Mustang" at bounding box center [714, 166] width 152 height 17
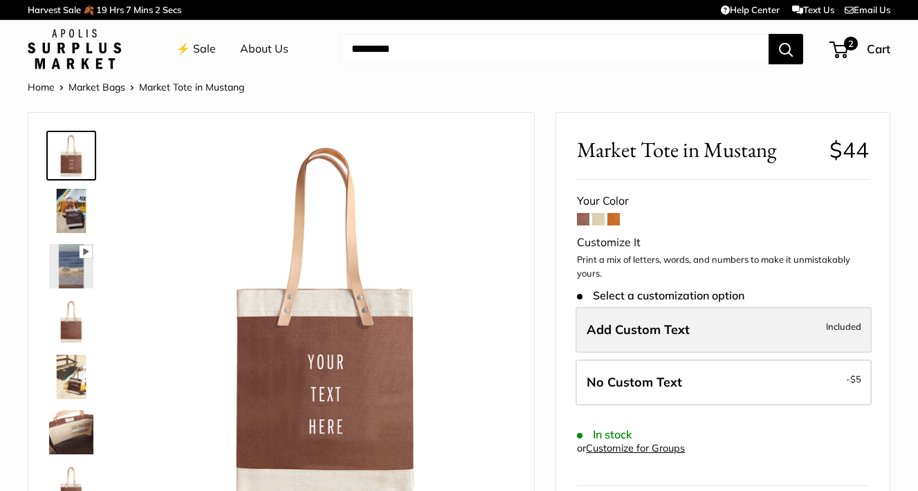
click at [666, 330] on span "Add Custom Text" at bounding box center [638, 330] width 103 height 16
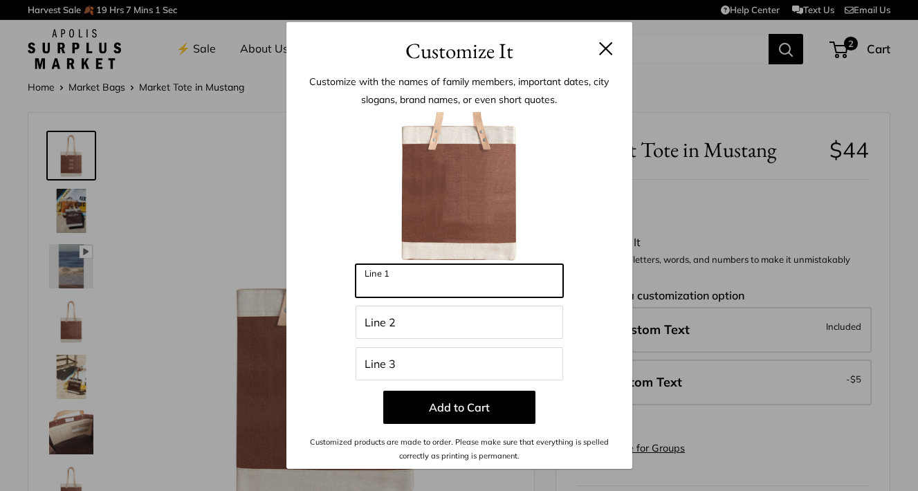
click at [466, 285] on input "Line 1" at bounding box center [460, 280] width 208 height 33
type input "**********"
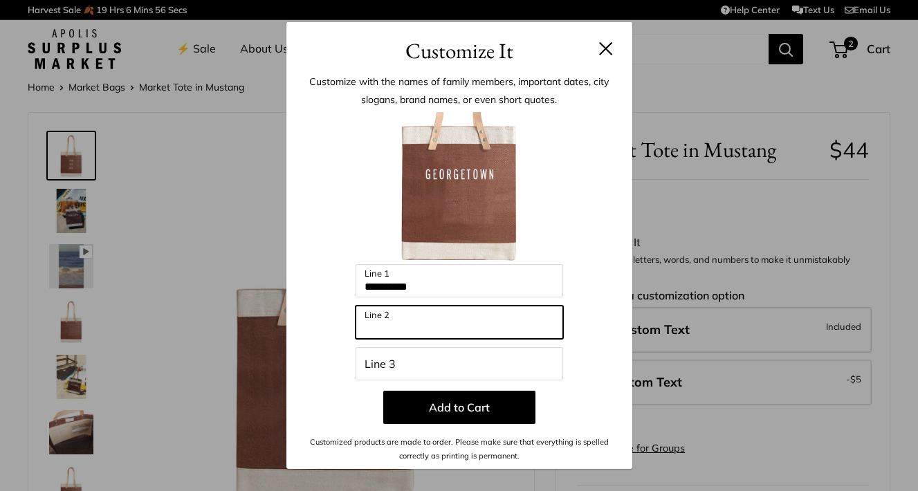
click at [449, 318] on input "Line 2" at bounding box center [460, 322] width 208 height 33
type input "********"
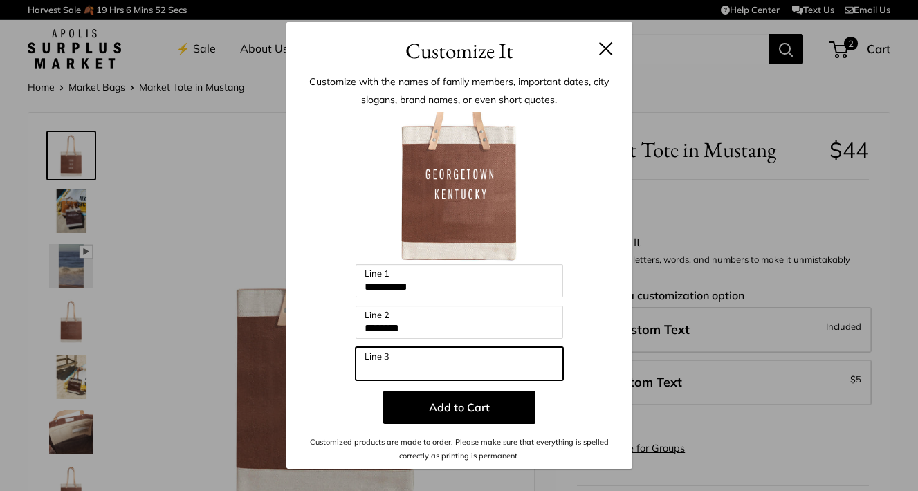
click at [423, 361] on input "Line 3" at bounding box center [460, 363] width 208 height 33
type input "***"
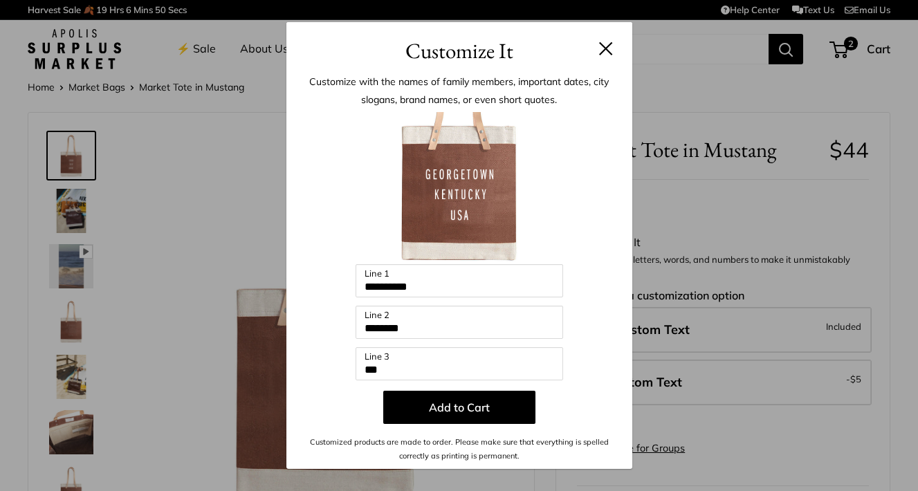
click at [608, 224] on div at bounding box center [459, 188] width 304 height 152
click at [603, 51] on button at bounding box center [606, 49] width 14 height 14
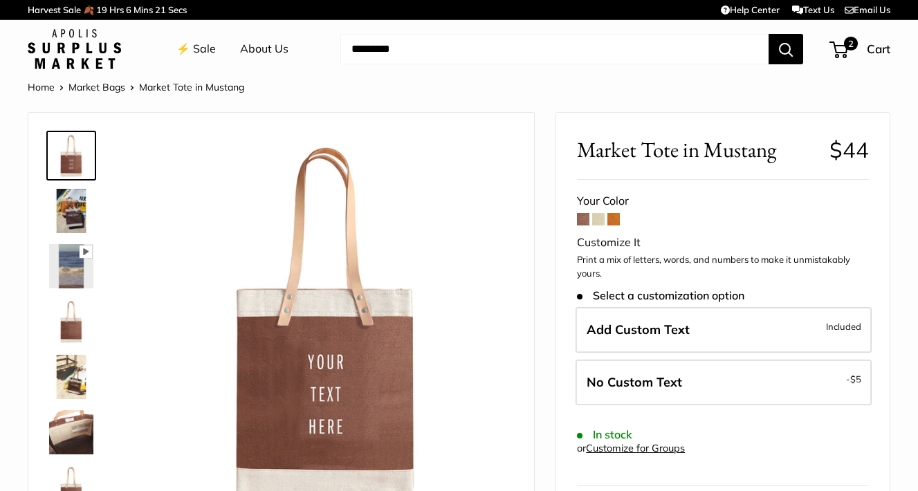
click at [77, 207] on img at bounding box center [71, 211] width 44 height 44
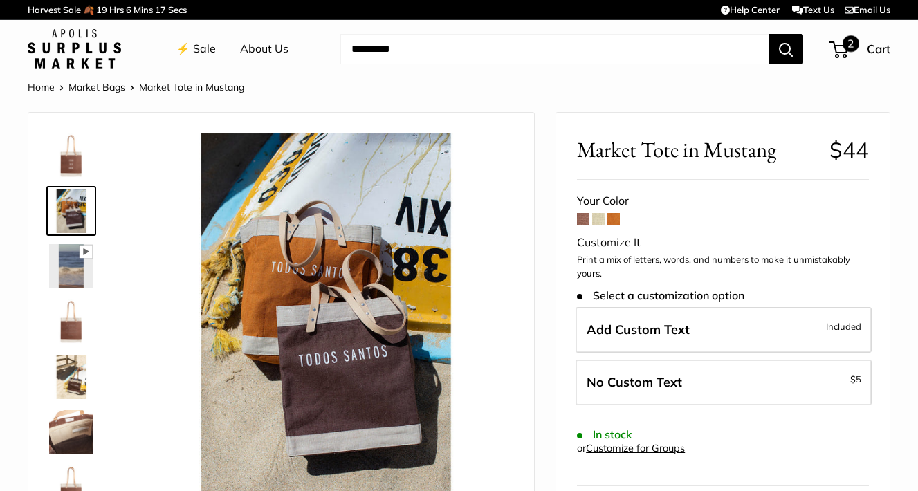
click at [850, 47] on span "2" at bounding box center [851, 43] width 17 height 17
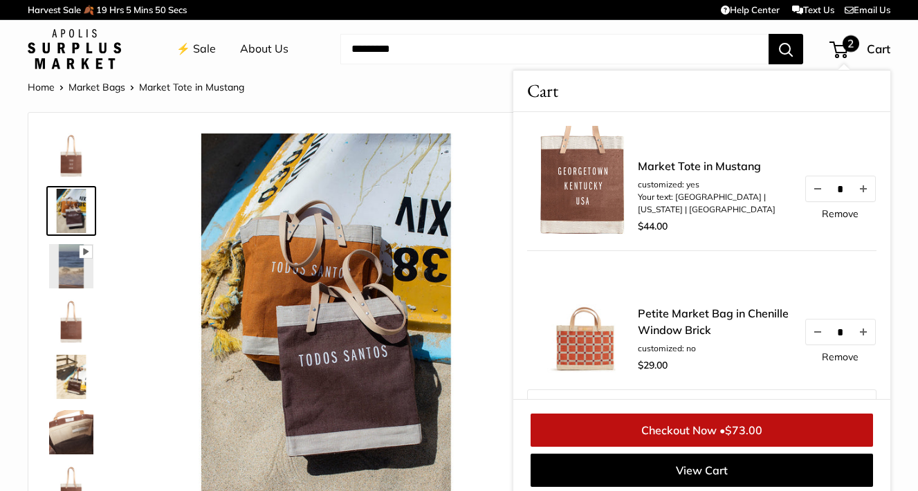
click at [668, 428] on link "Checkout Now • $73.00" at bounding box center [702, 430] width 343 height 33
